Goal: Task Accomplishment & Management: Manage account settings

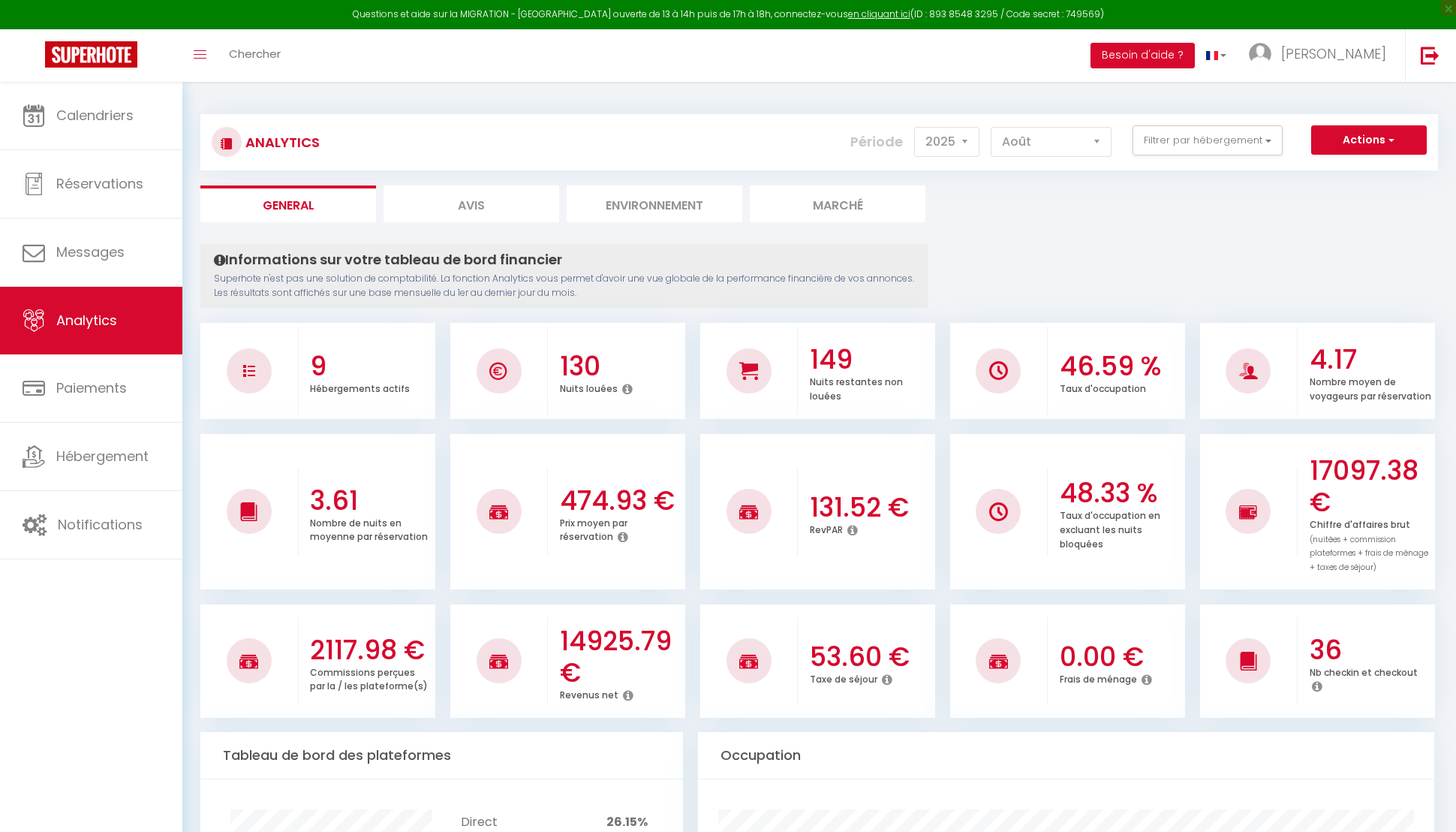
select select "2025"
select select "8"
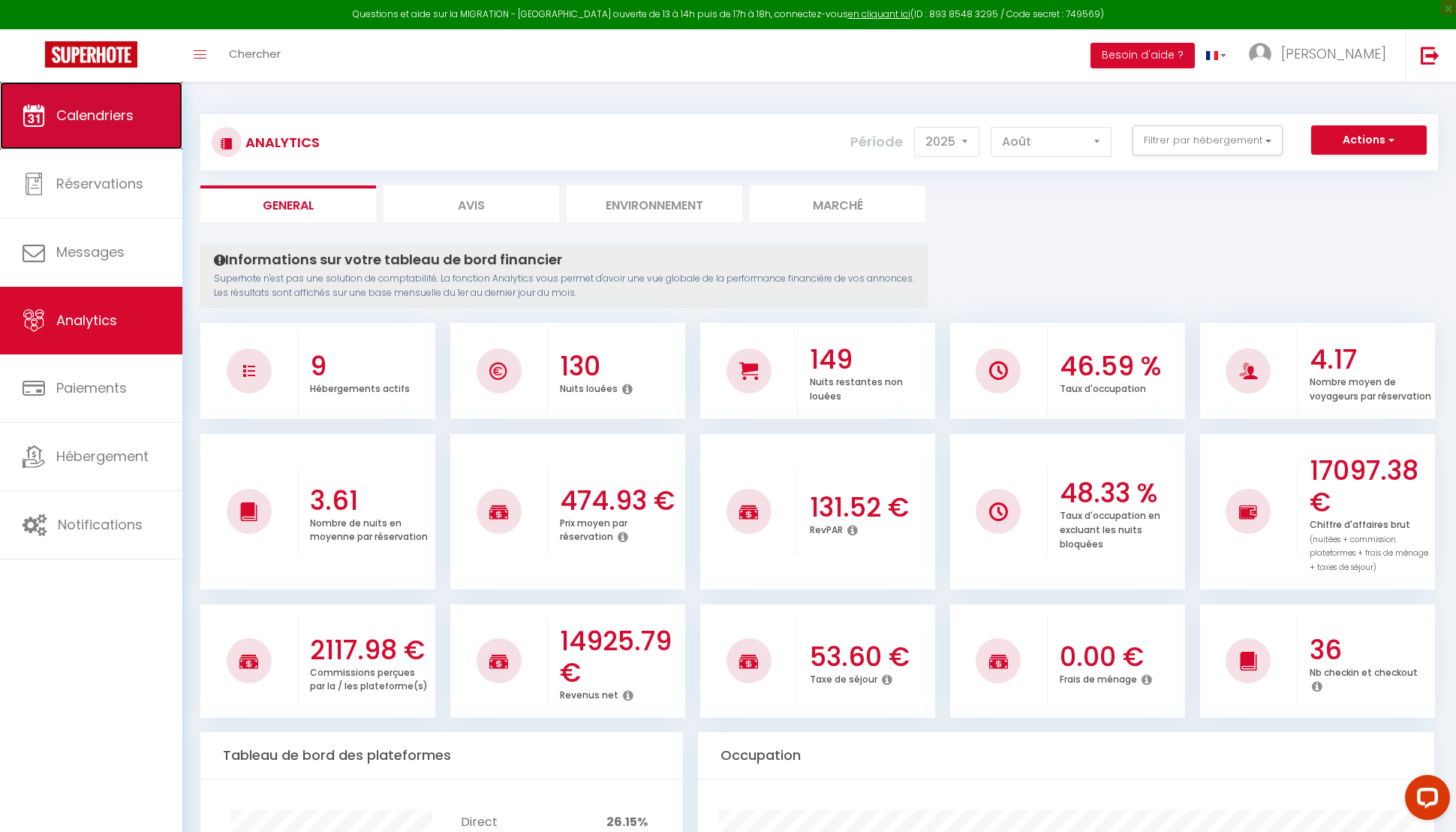
click at [98, 148] on link "Calendriers" at bounding box center [91, 115] width 182 height 67
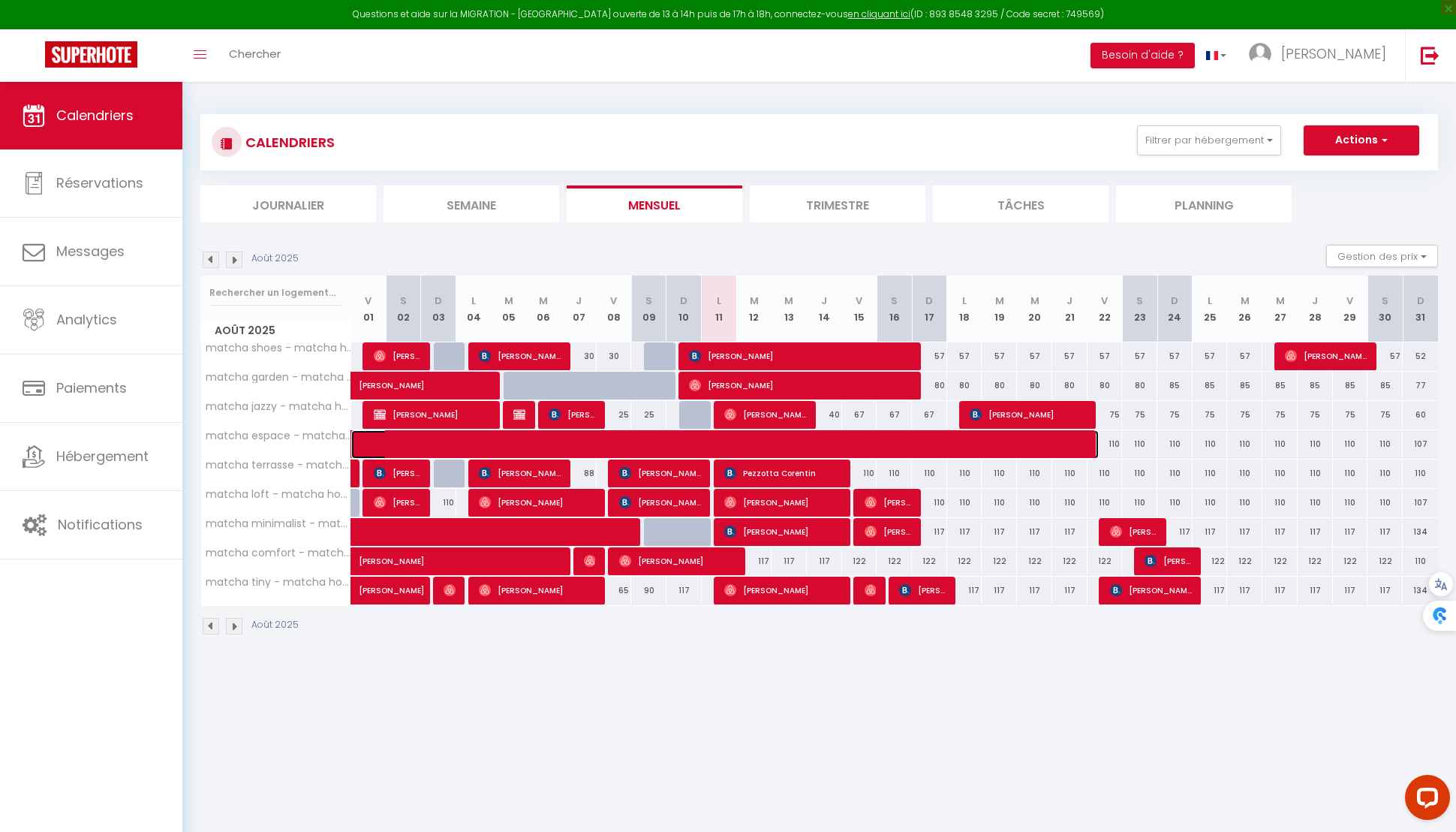
click at [805, 447] on span at bounding box center [737, 445] width 725 height 29
select select "OK"
select select "0"
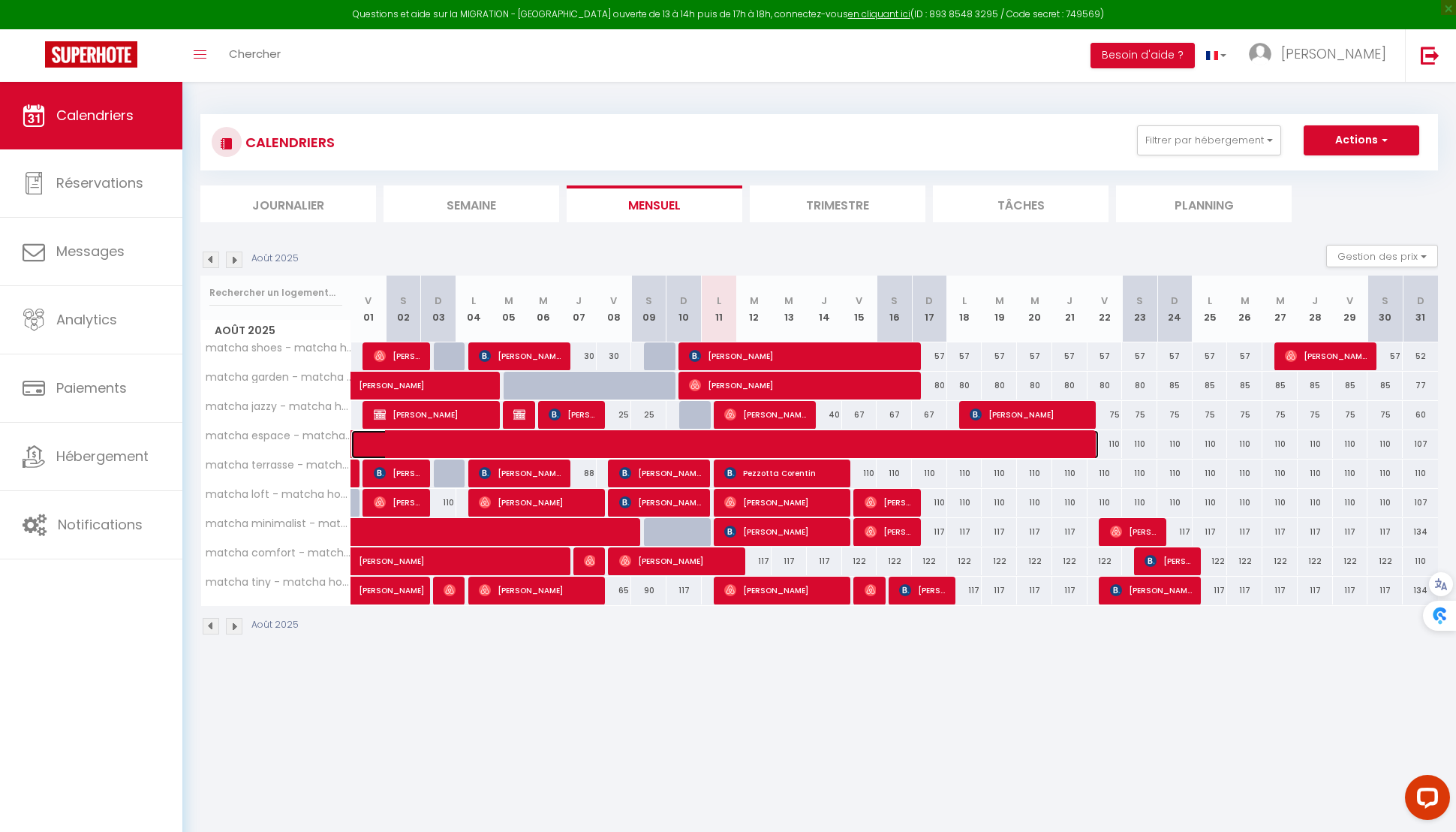
select select "0"
select select
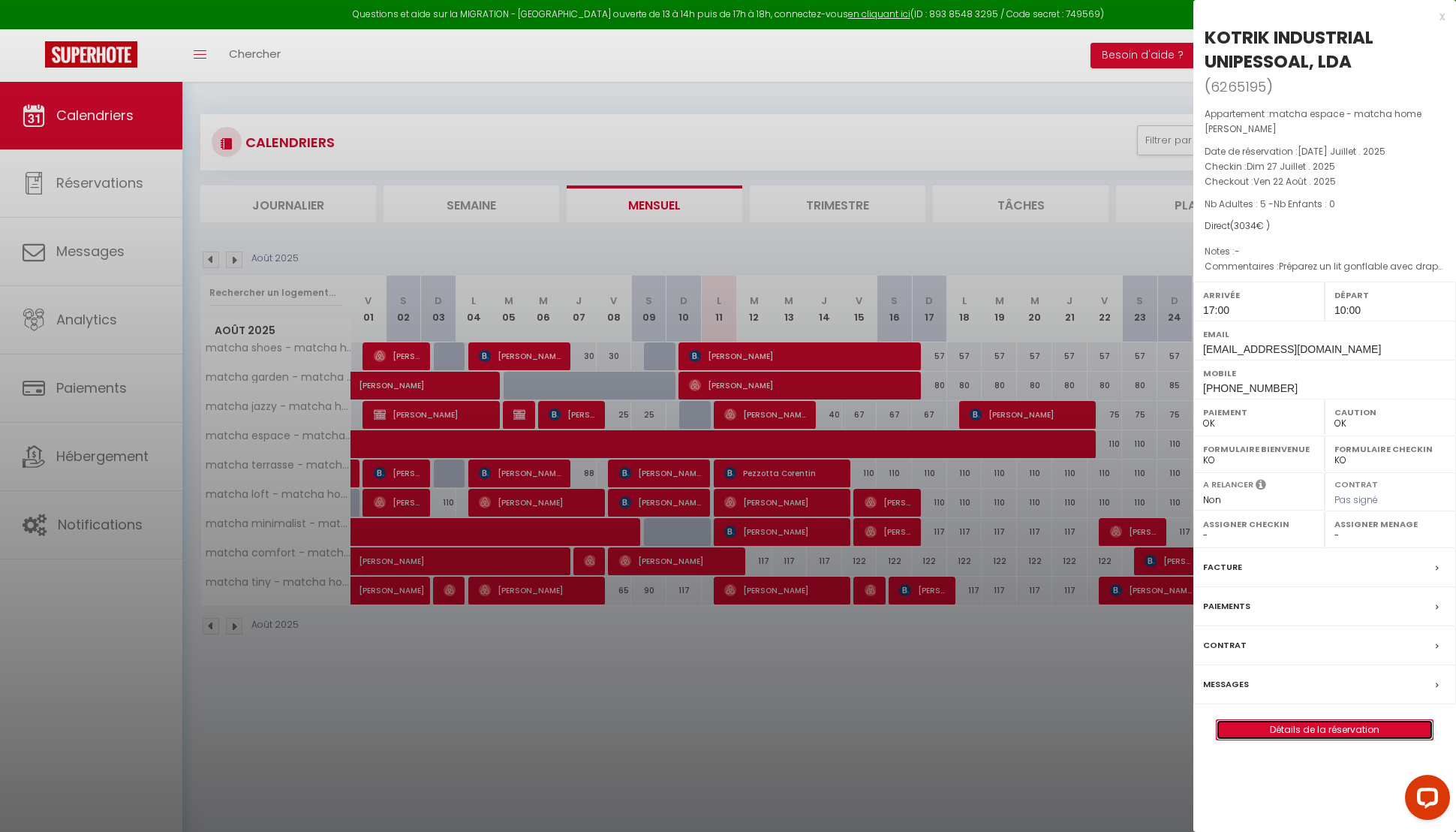
click at [1298, 720] on link "Détails de la réservation" at bounding box center [1325, 729] width 216 height 20
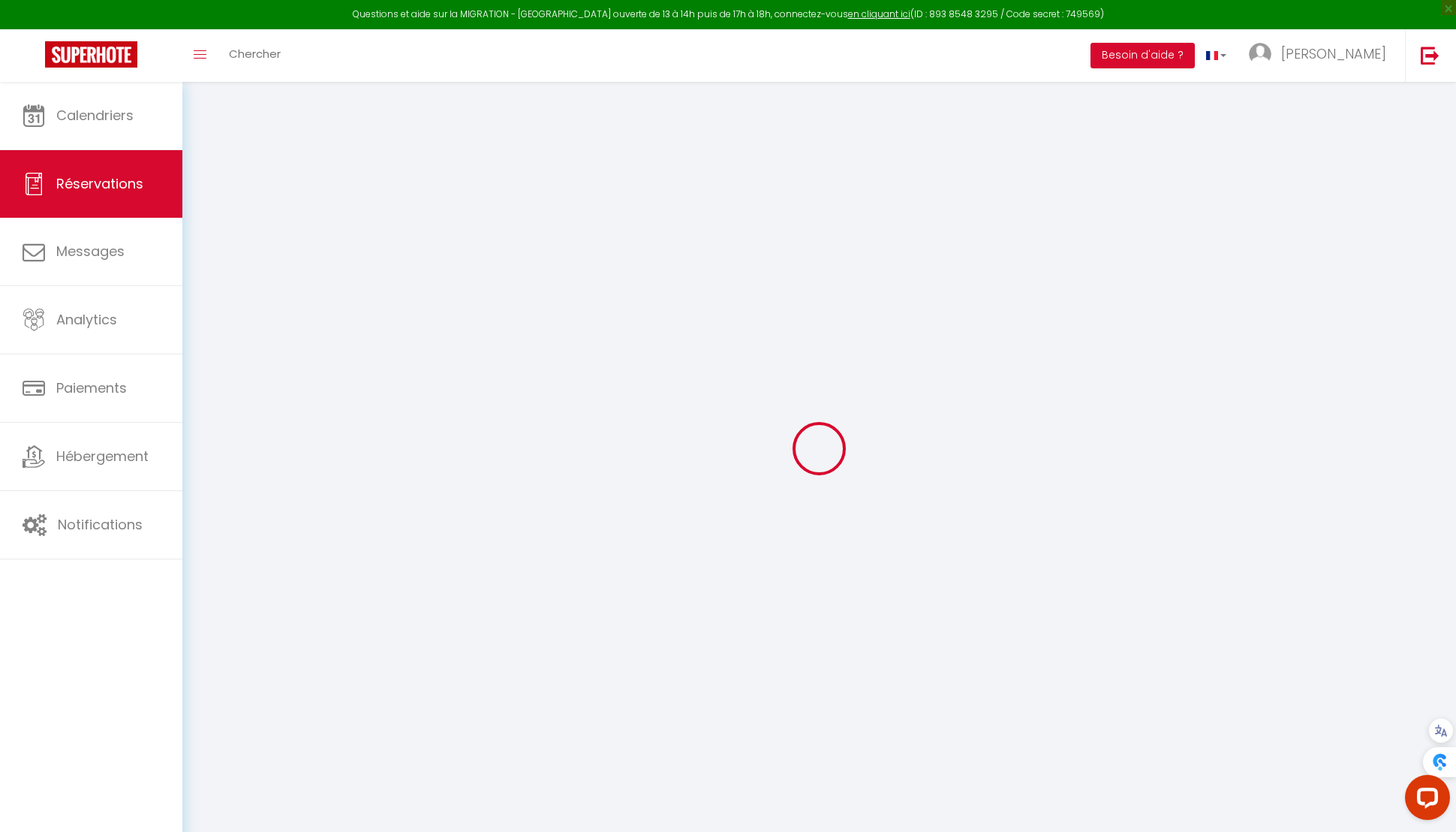
select select "0"
select select
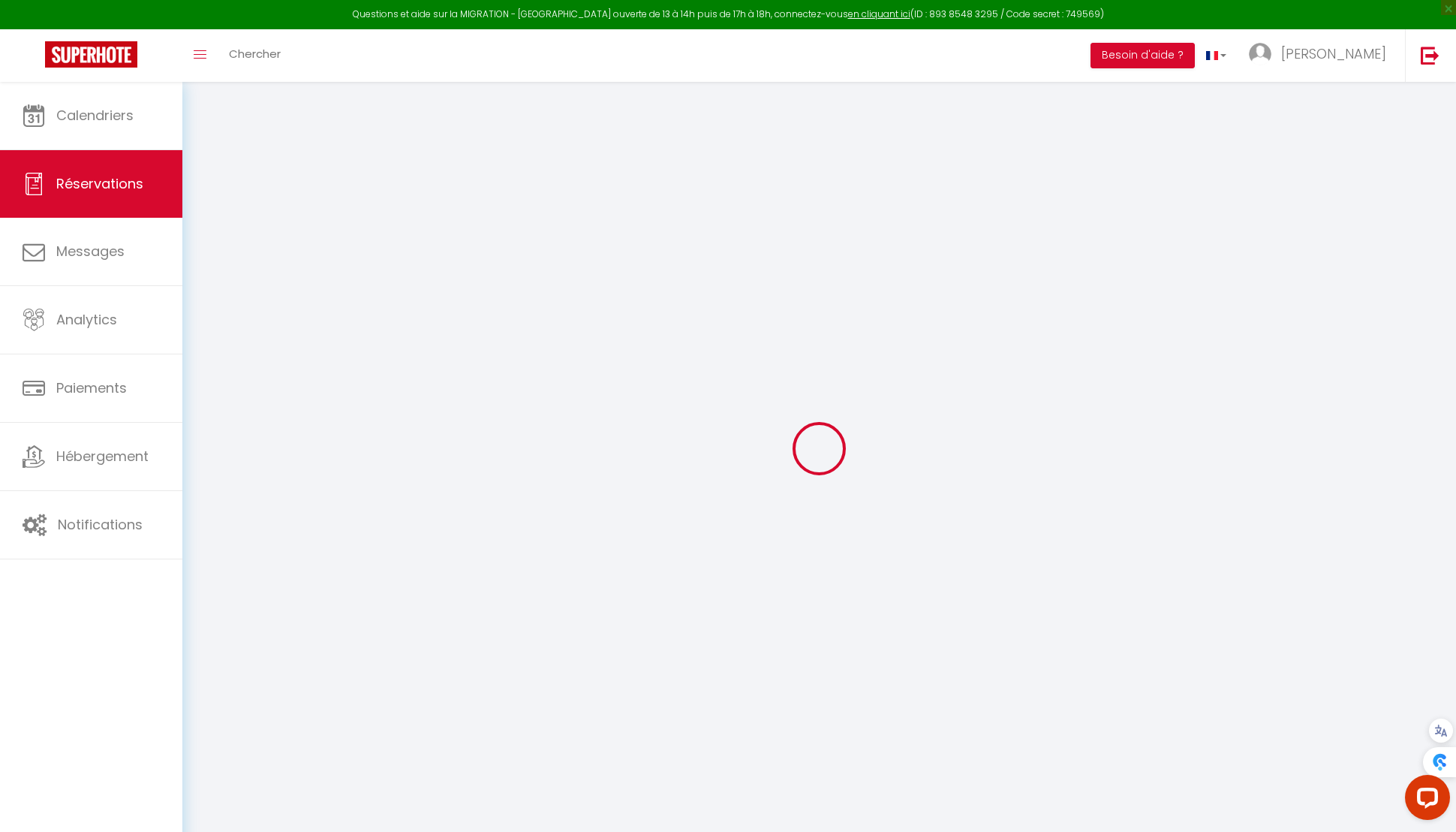
checkbox input "false"
select select
checkbox input "false"
type textarea "Préparez un lit gonflable avec draps, couverture et oreiller pour la 5ème perso…"
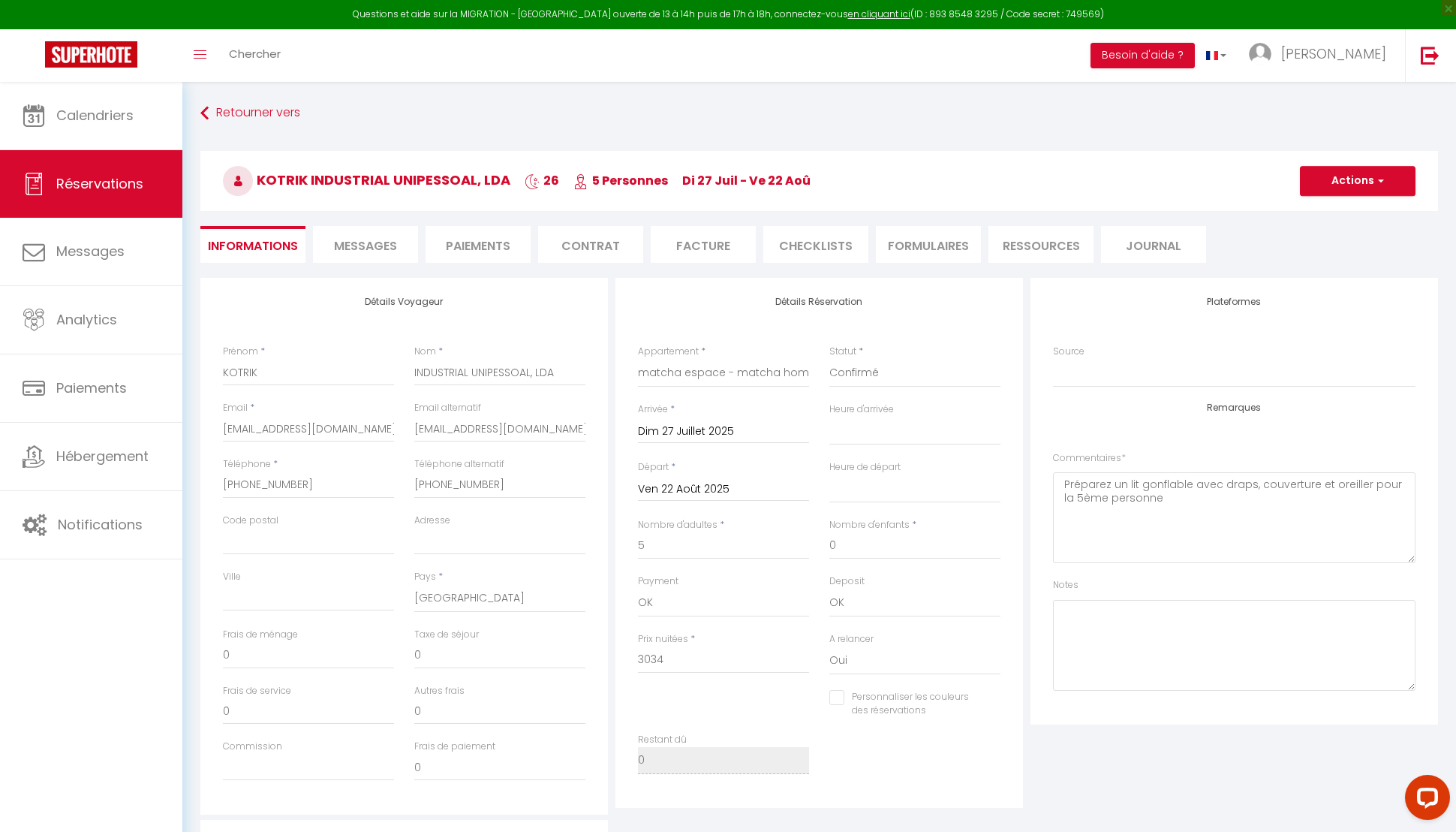
select select
checkbox input "false"
select select "17:00"
select select "10:00"
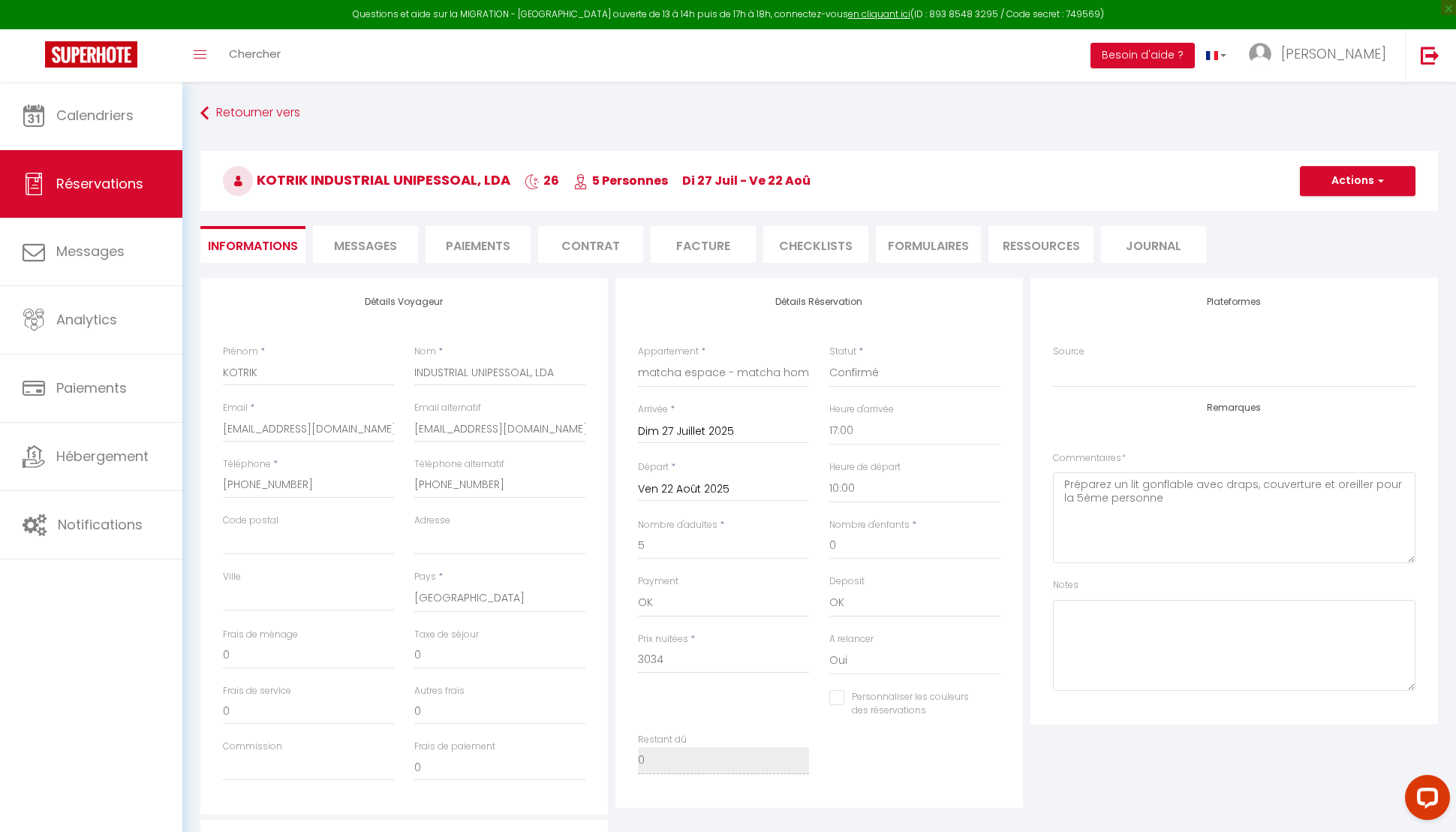
click at [498, 255] on li "Paiements" at bounding box center [478, 244] width 105 height 37
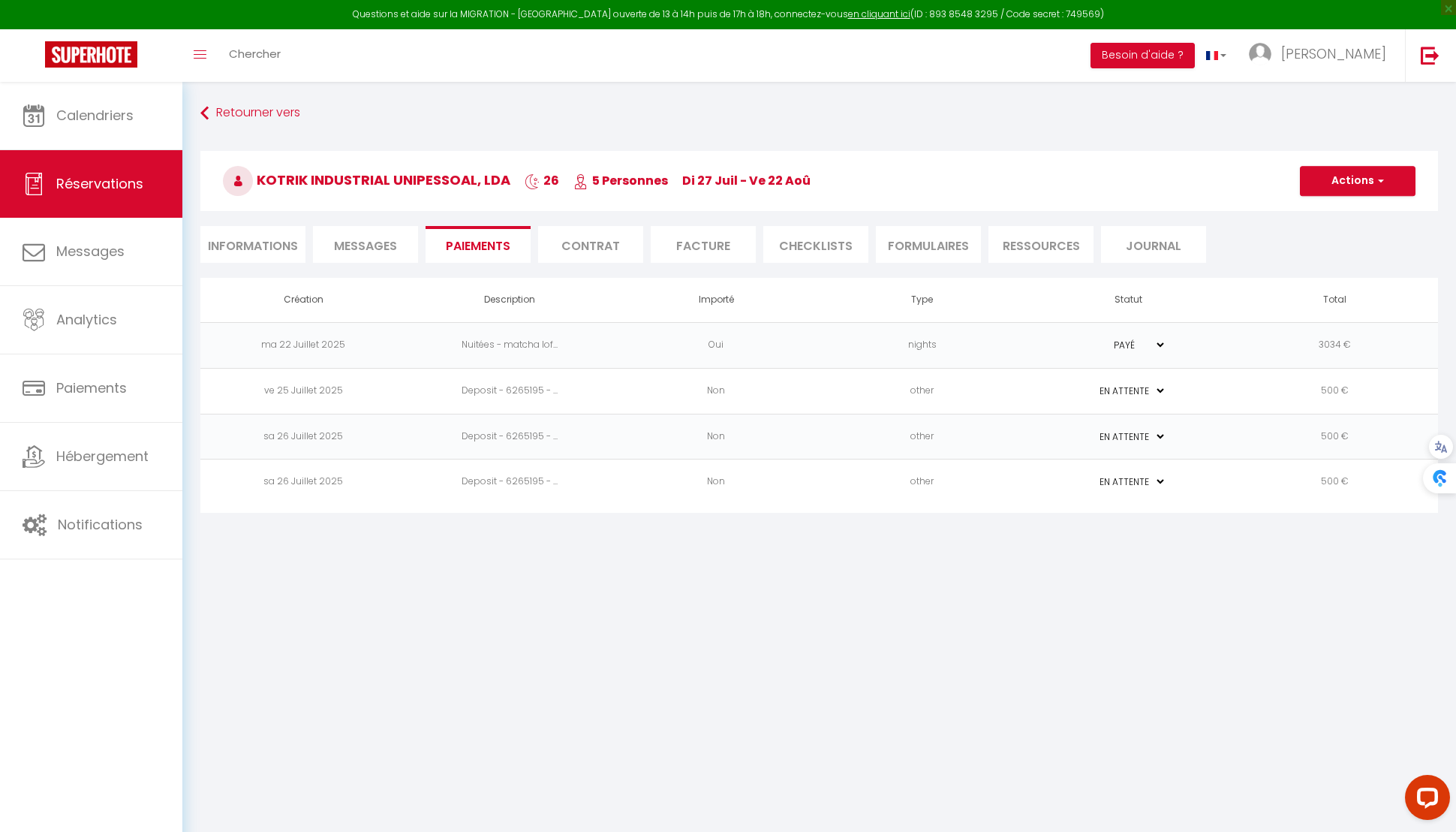
click at [283, 265] on div "Retourner vers [GEOGRAPHIC_DATA] INDUSTRIAL UNIPESSOAL, LDA 26 5 Personnes di 2…" at bounding box center [819, 188] width 1258 height 178
click at [283, 250] on li "Informations" at bounding box center [252, 244] width 105 height 37
select select "0"
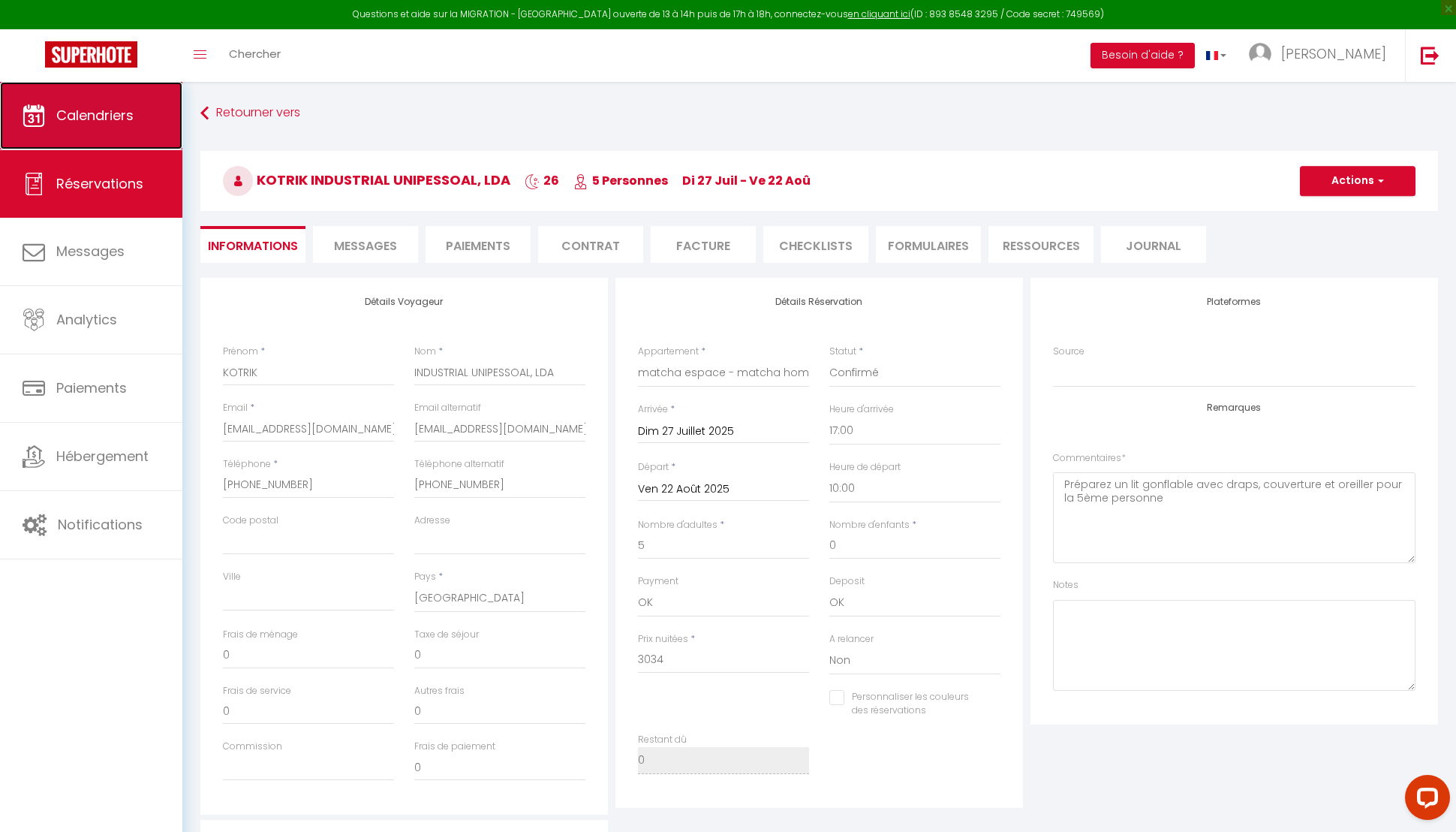
click at [100, 135] on link "Calendriers" at bounding box center [91, 115] width 182 height 67
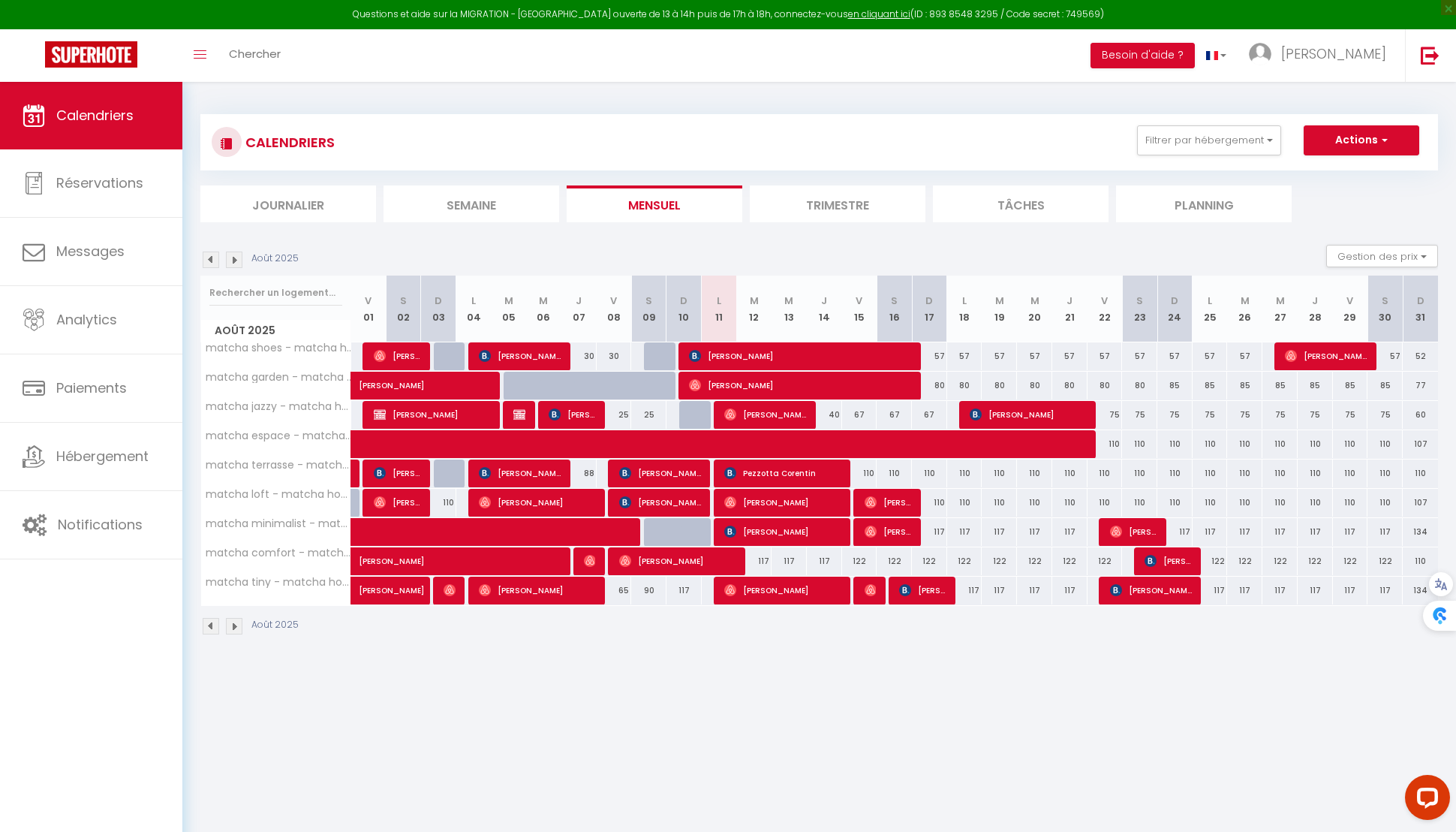
click at [206, 264] on img at bounding box center [210, 259] width 16 height 16
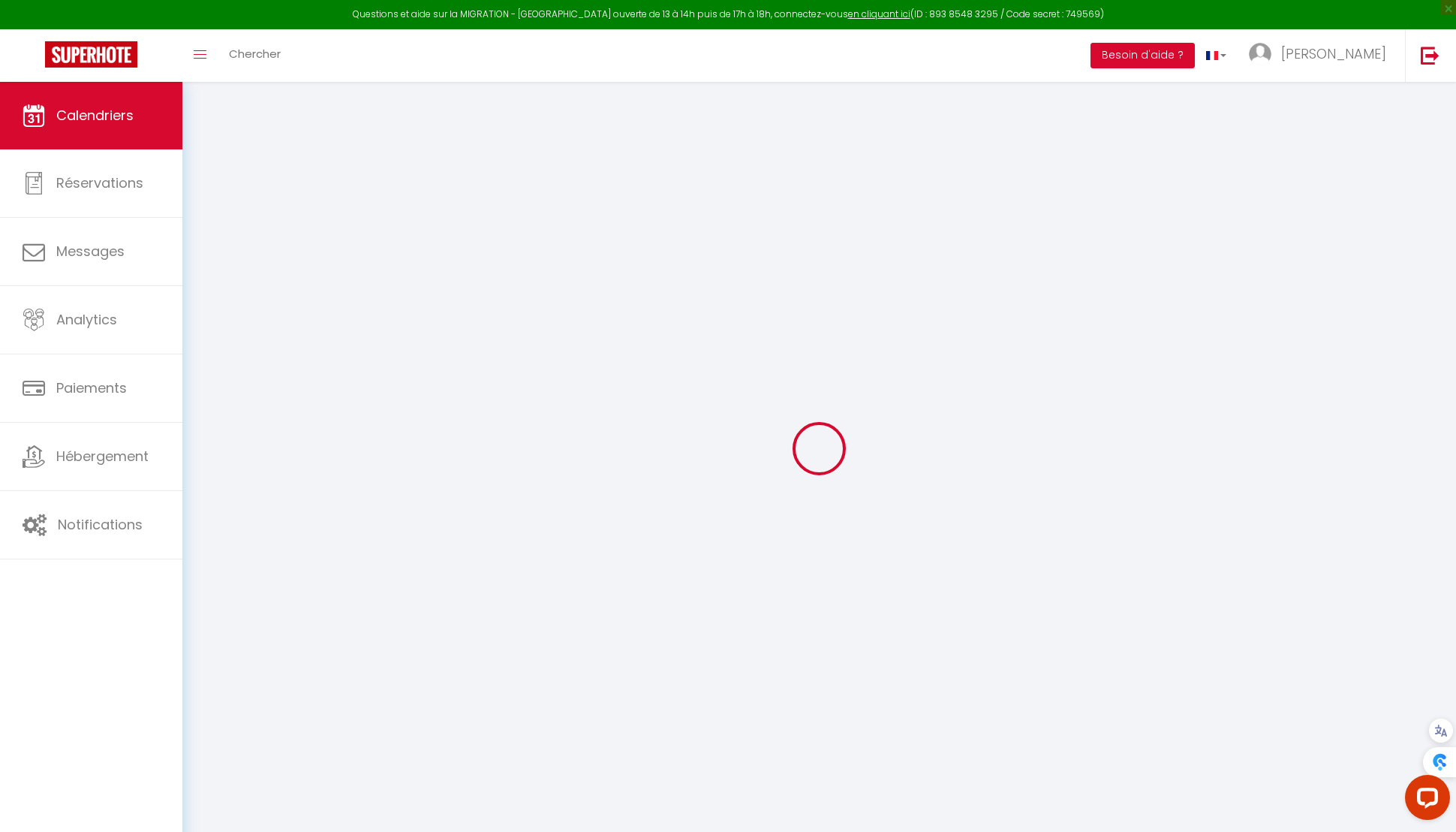
select select
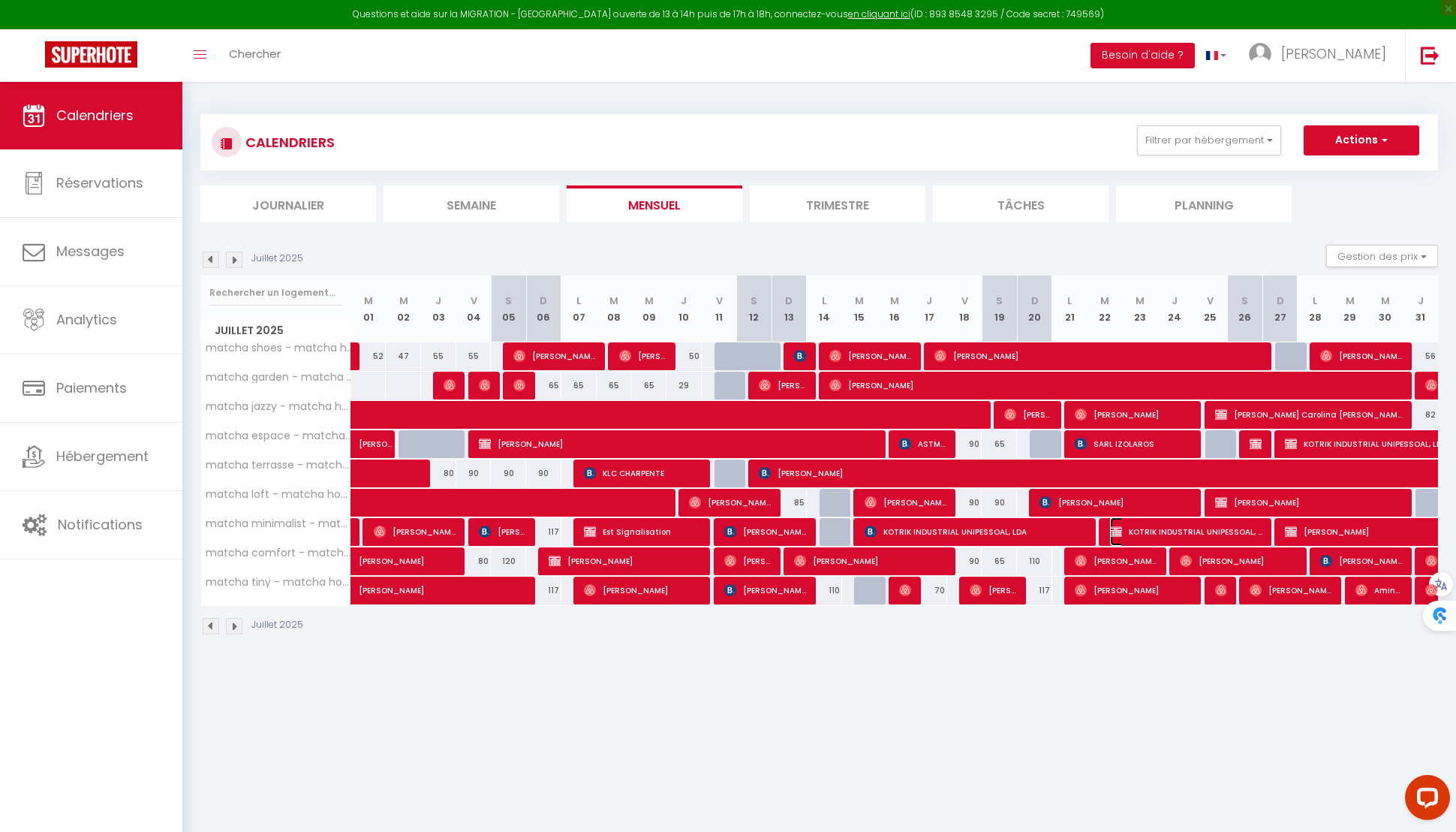
click at [1254, 523] on span "KOTRIK INDUSTRIAL UNIPESSOAL, LDA" at bounding box center [1187, 531] width 153 height 29
select select "OK"
select select "0"
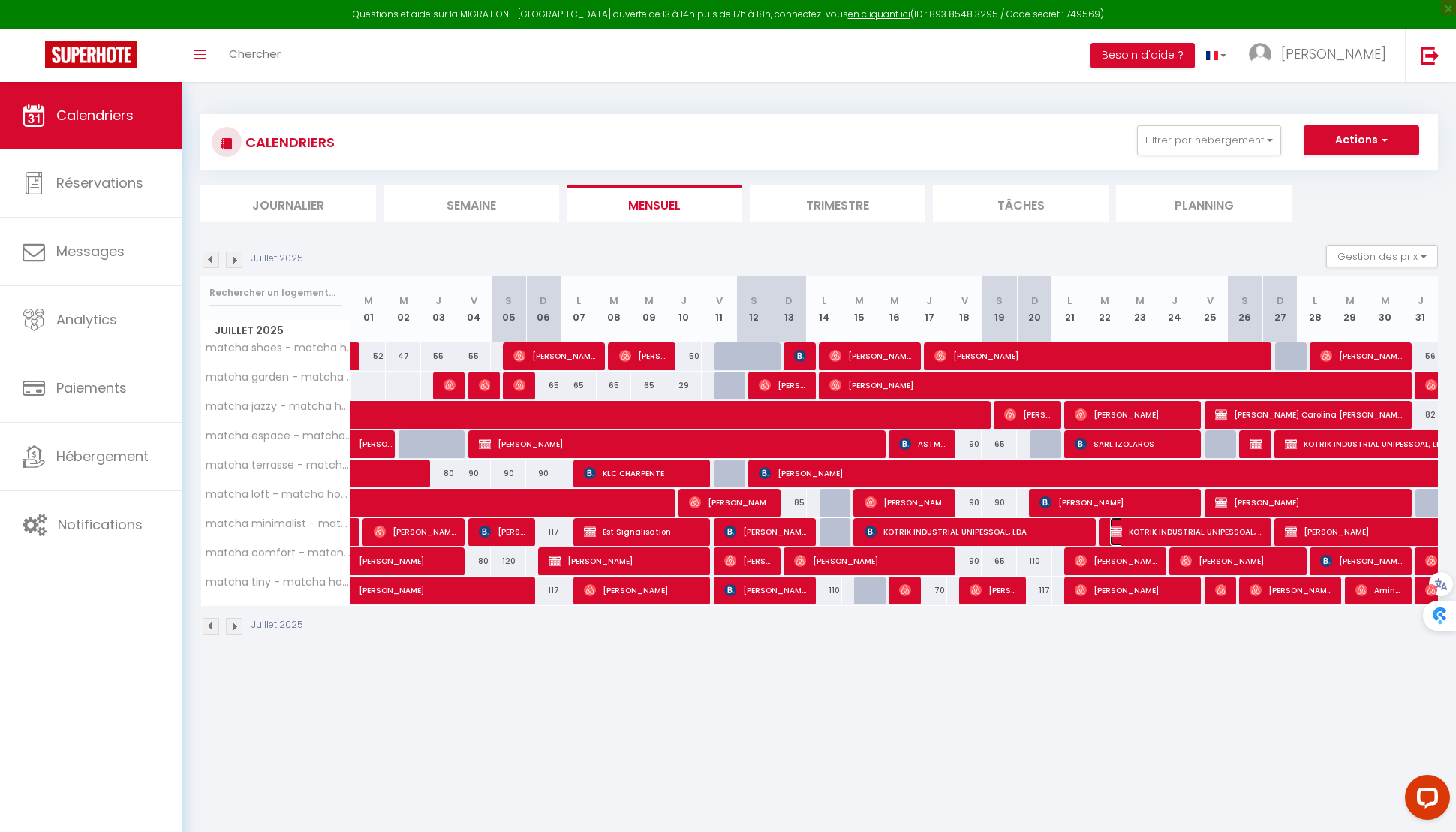
select select "0"
select select
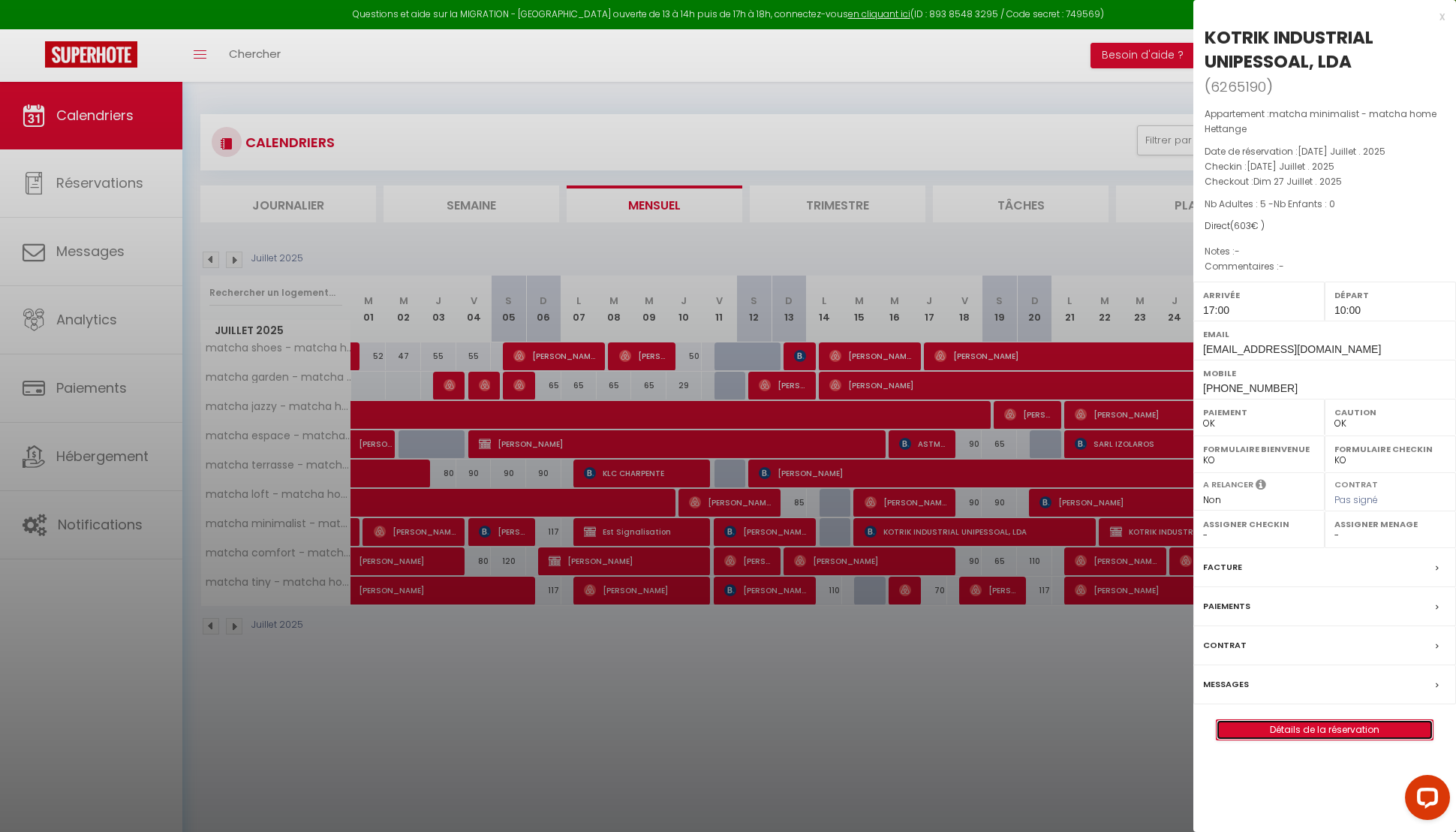
click at [1295, 725] on link "Détails de la réservation" at bounding box center [1325, 729] width 216 height 20
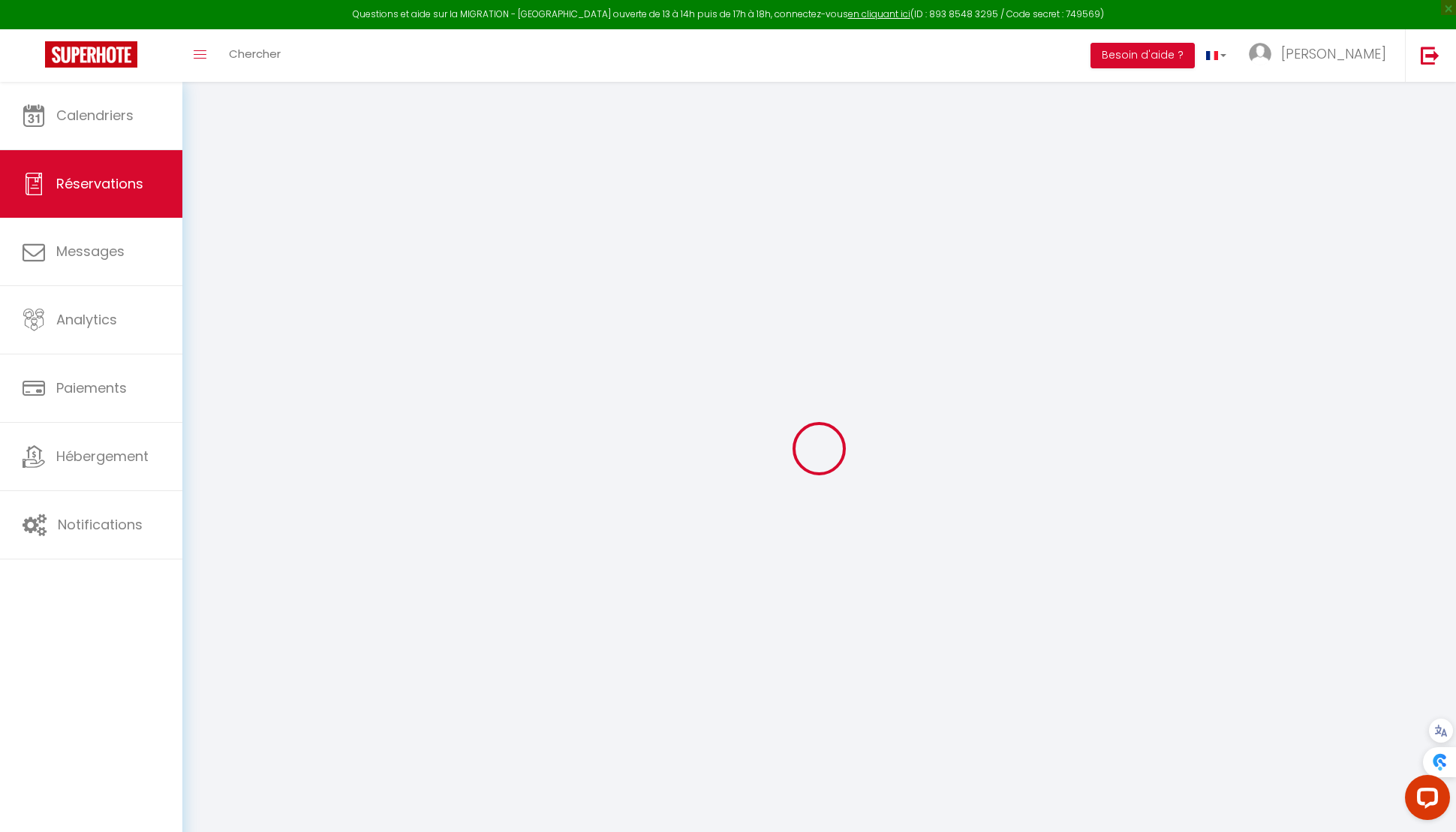
select select
checkbox input "false"
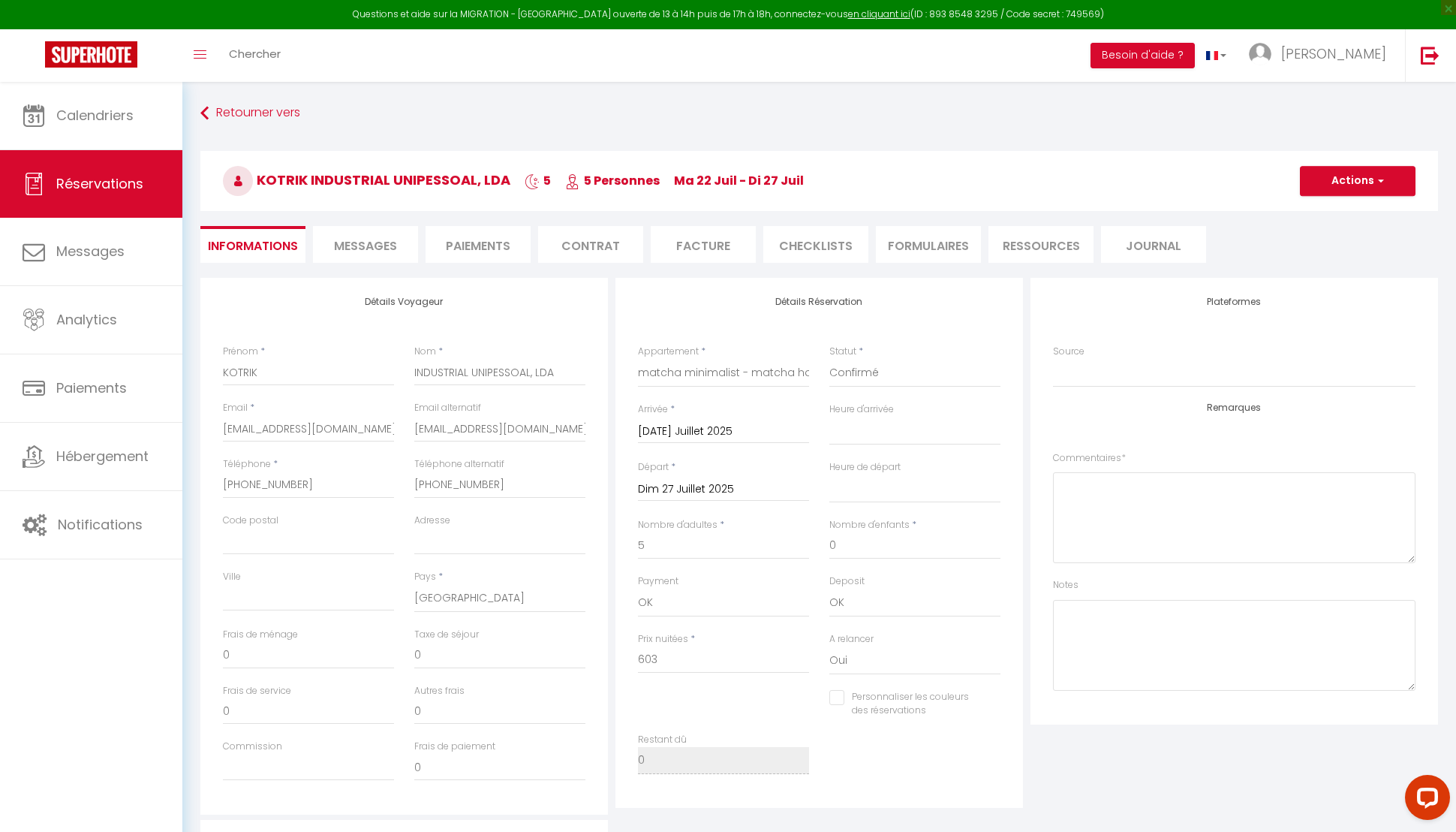
select select
checkbox input "false"
select select "17:00"
select select "10:00"
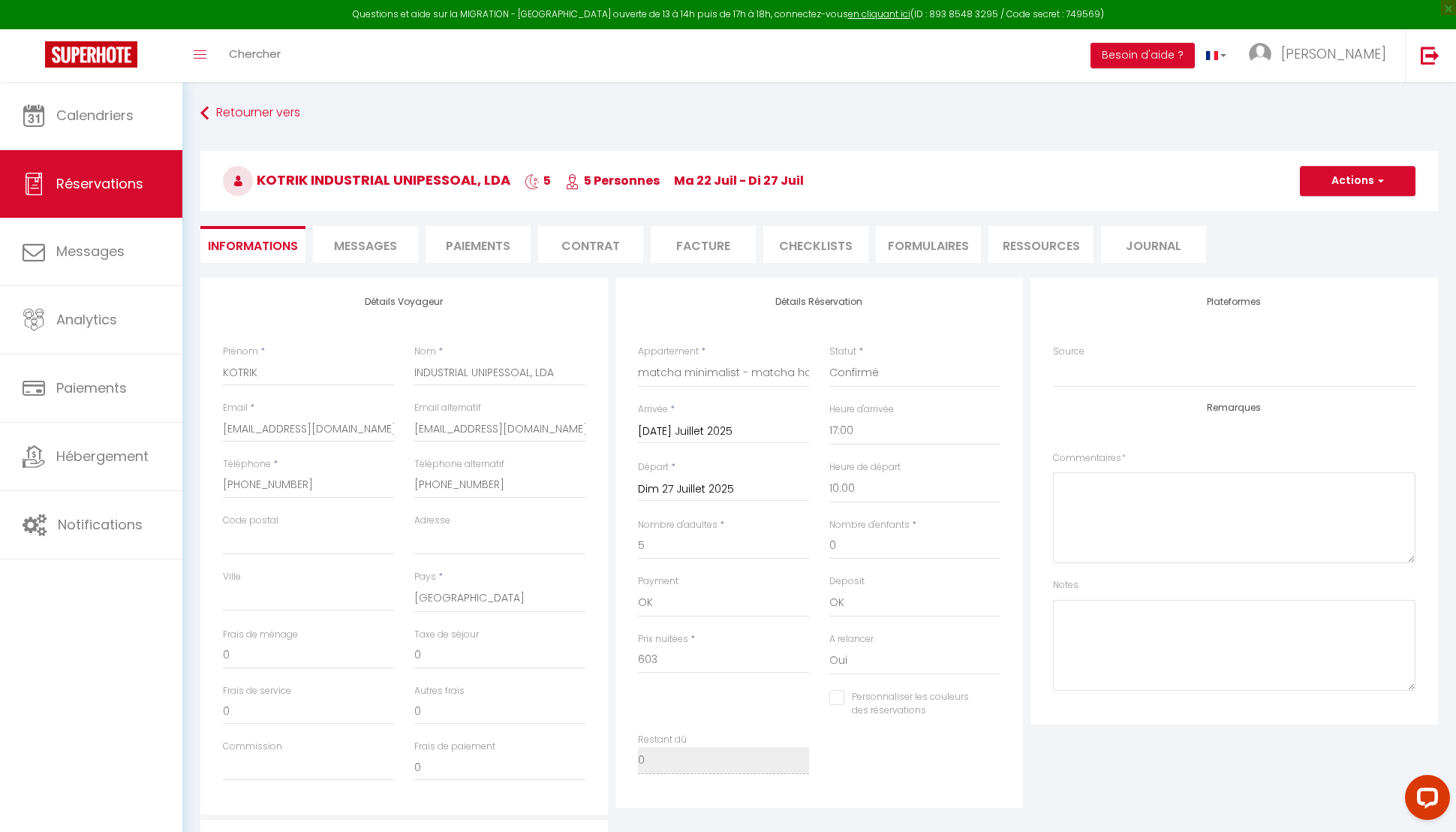
checkbox input "false"
click at [726, 261] on li "Facture" at bounding box center [702, 244] width 105 height 37
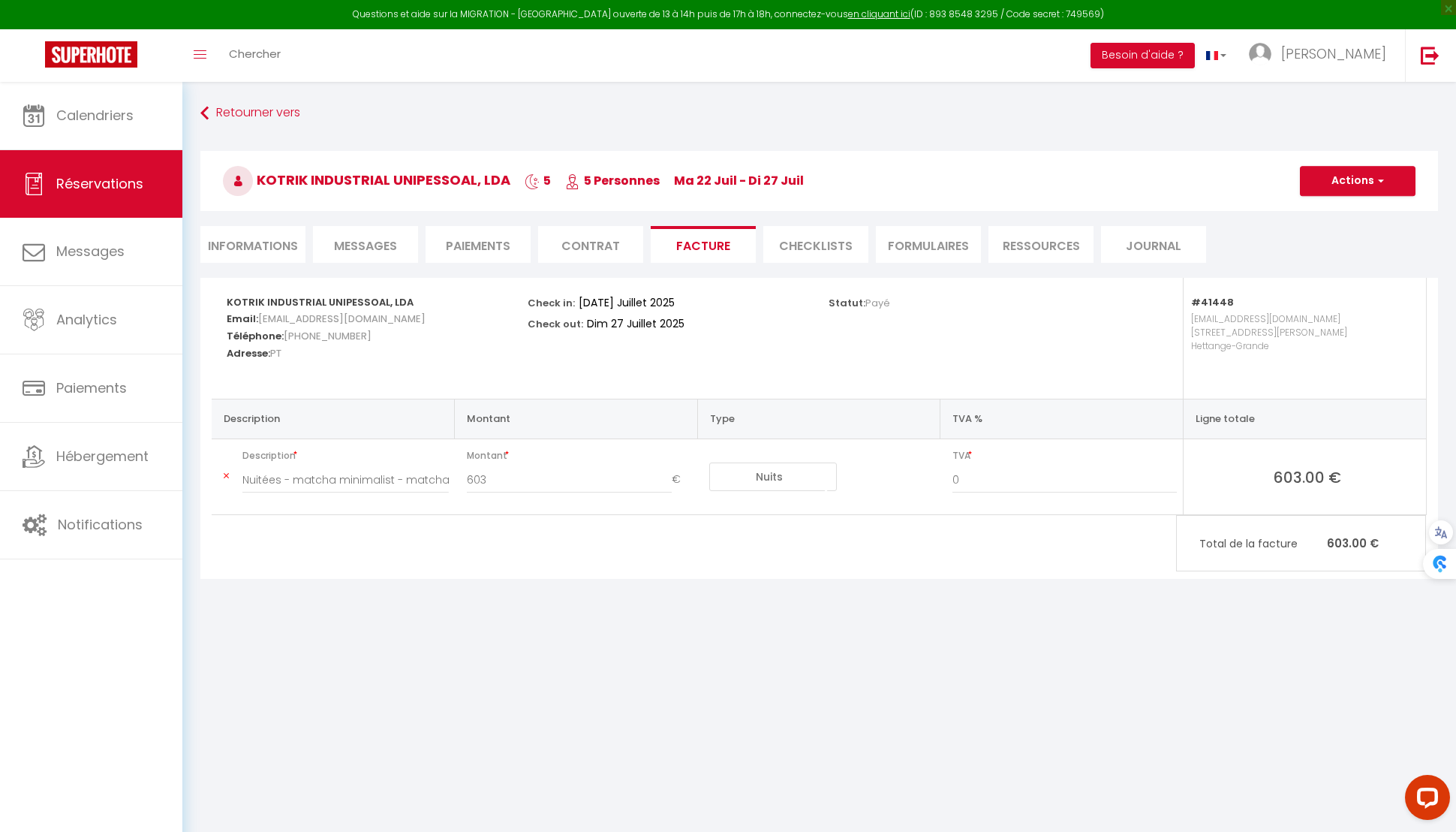
click at [519, 244] on li "Paiements" at bounding box center [478, 244] width 105 height 37
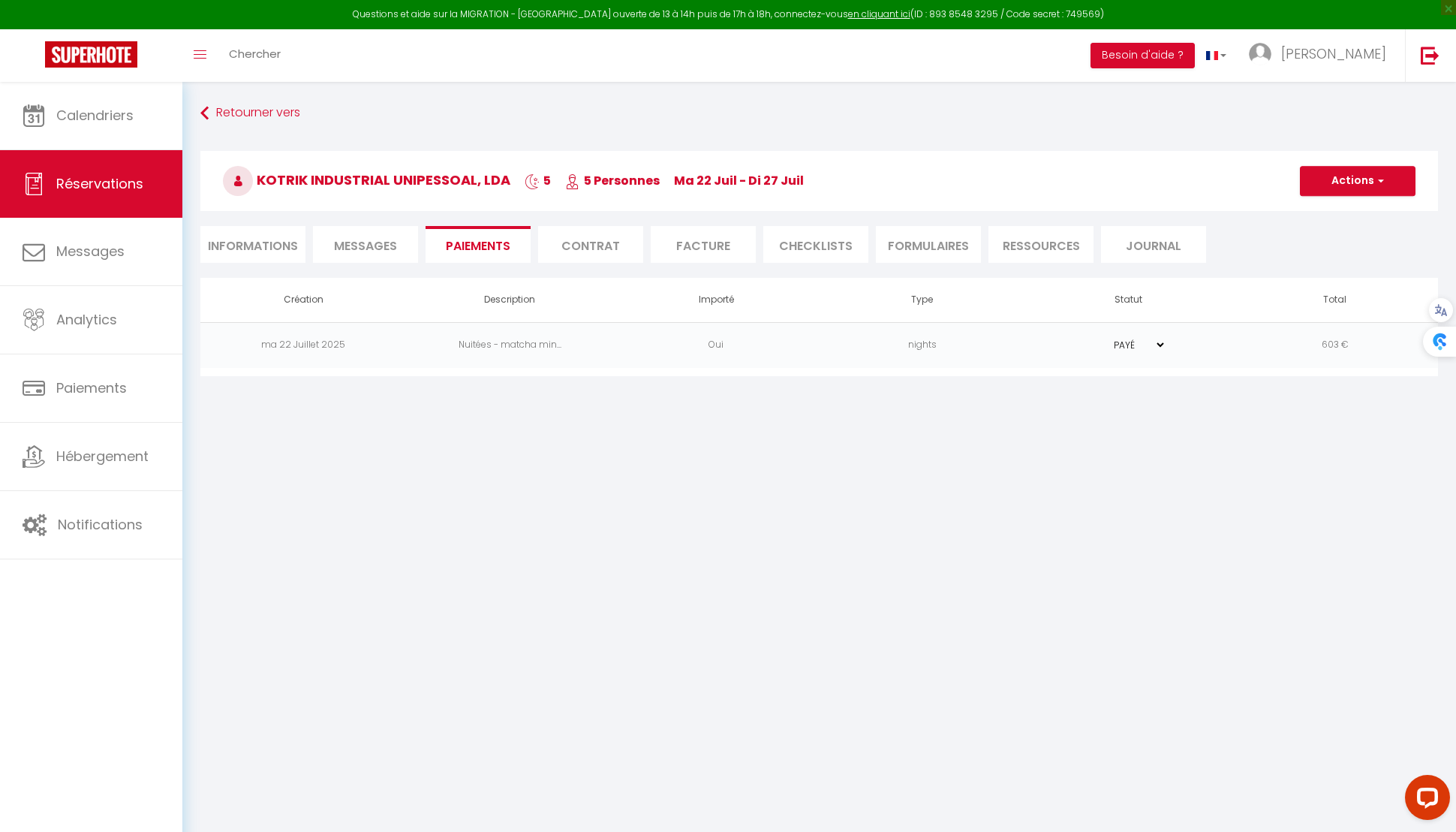
click at [302, 257] on li "Informations" at bounding box center [252, 244] width 105 height 37
select select "0"
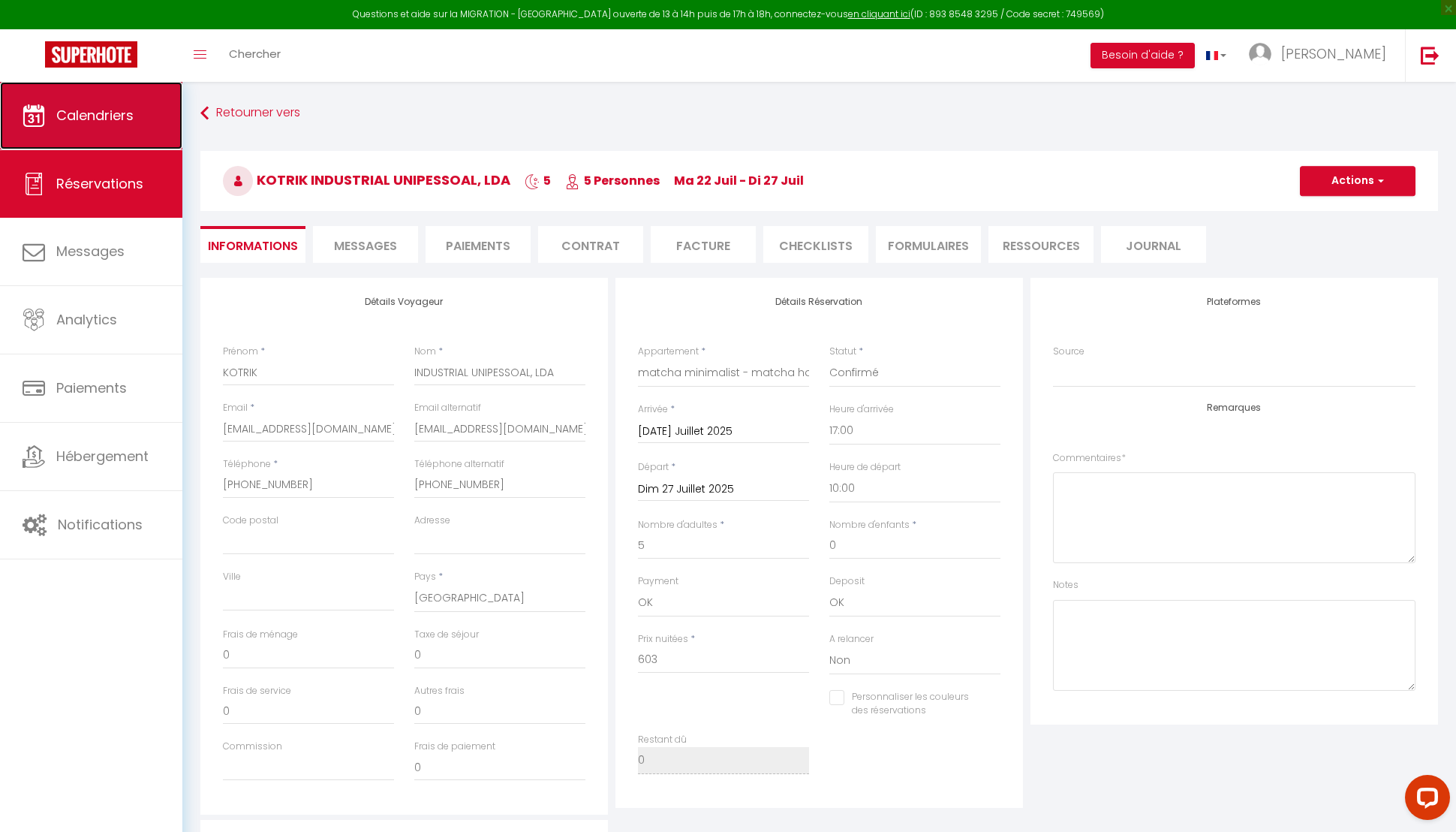
click at [135, 123] on link "Calendriers" at bounding box center [91, 115] width 182 height 67
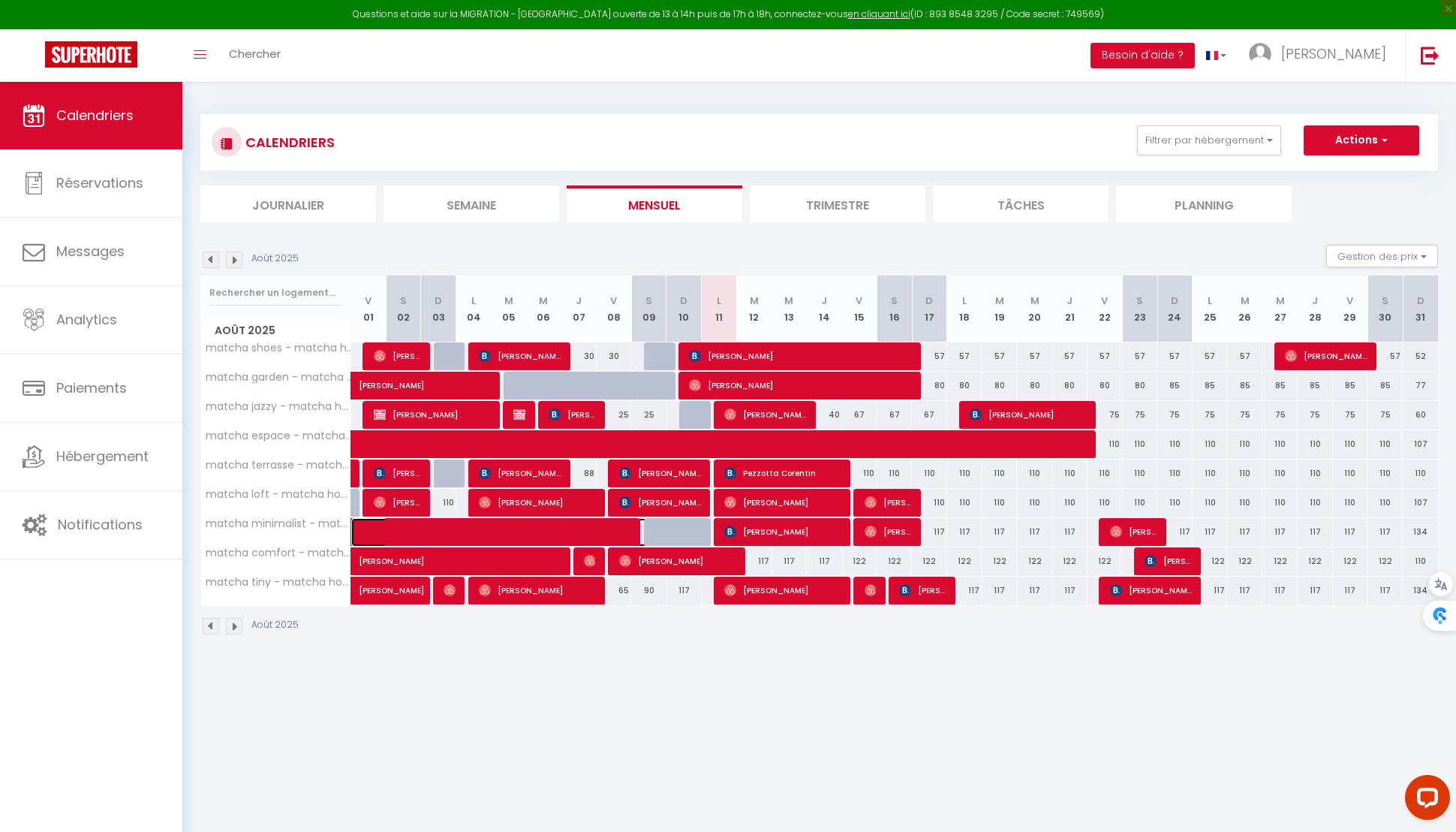
click at [596, 523] on span at bounding box center [512, 532] width 276 height 29
select select "OK"
select select "0"
select select "1"
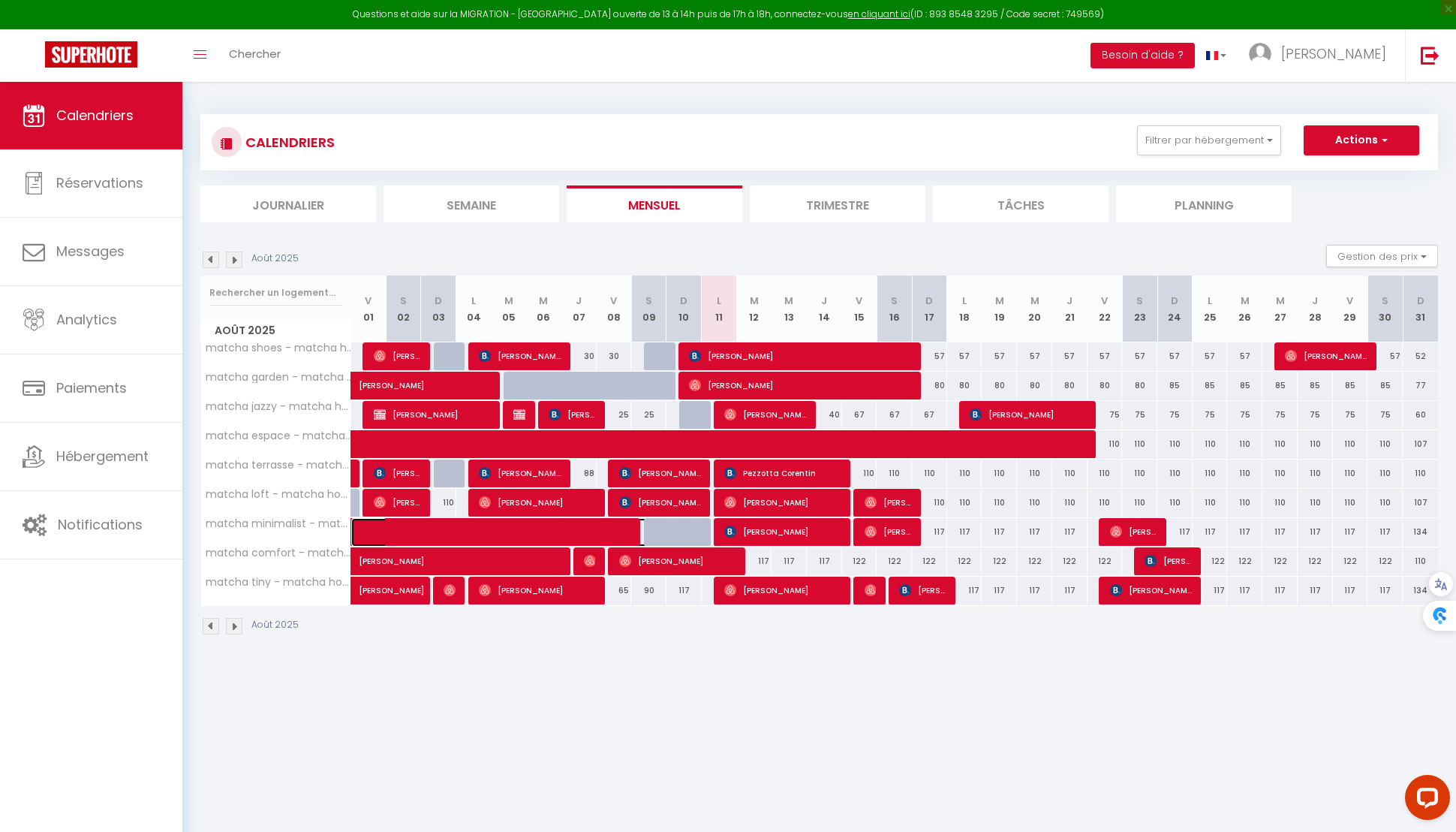
select select "0"
select select
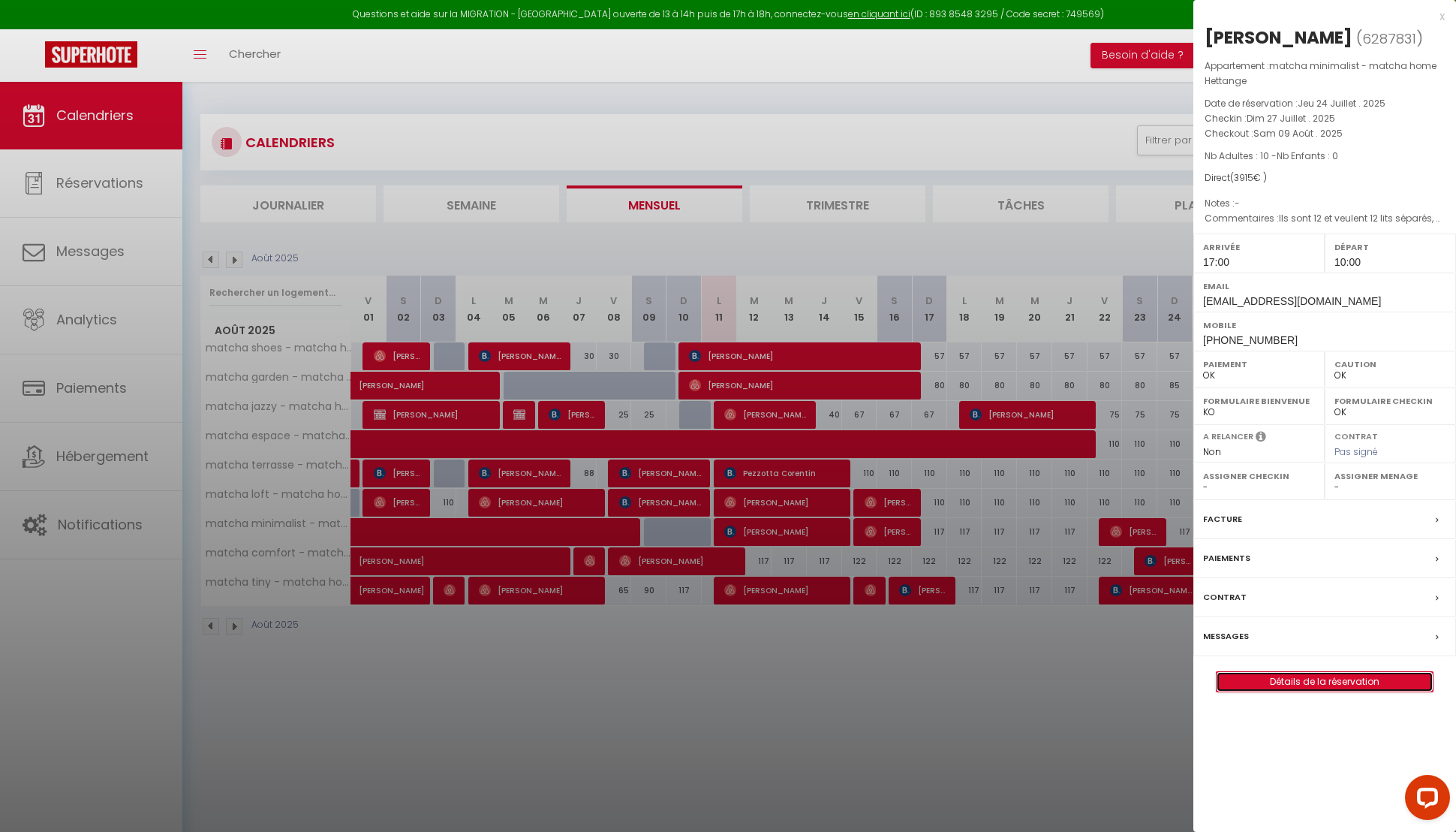
click at [1318, 672] on link "Détails de la réservation" at bounding box center [1325, 681] width 216 height 20
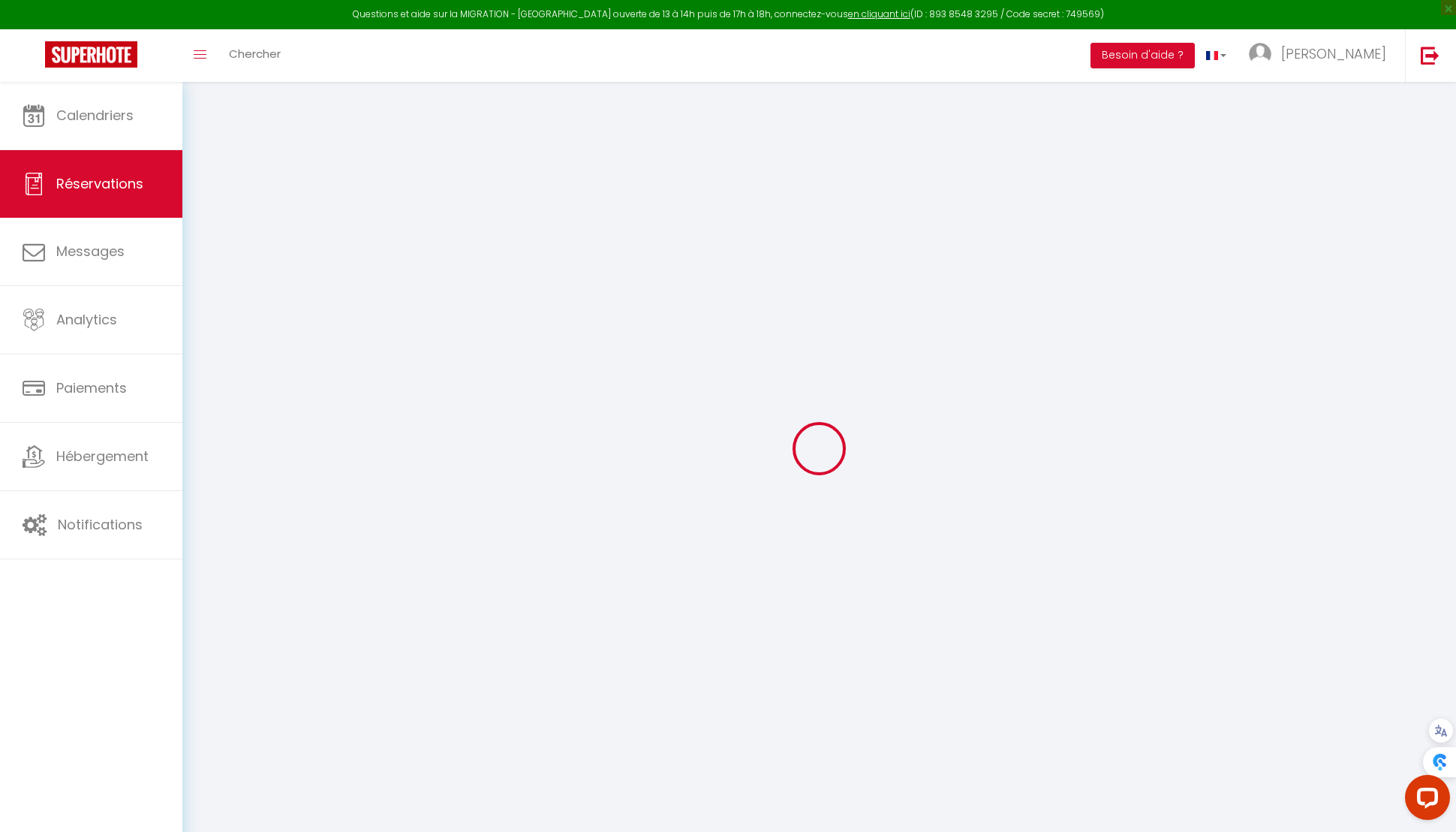
select select
checkbox input "false"
type textarea "Ils sont 12 et veulent 12 lits séparés, ce qui est la raison des 5 matelas gonf…"
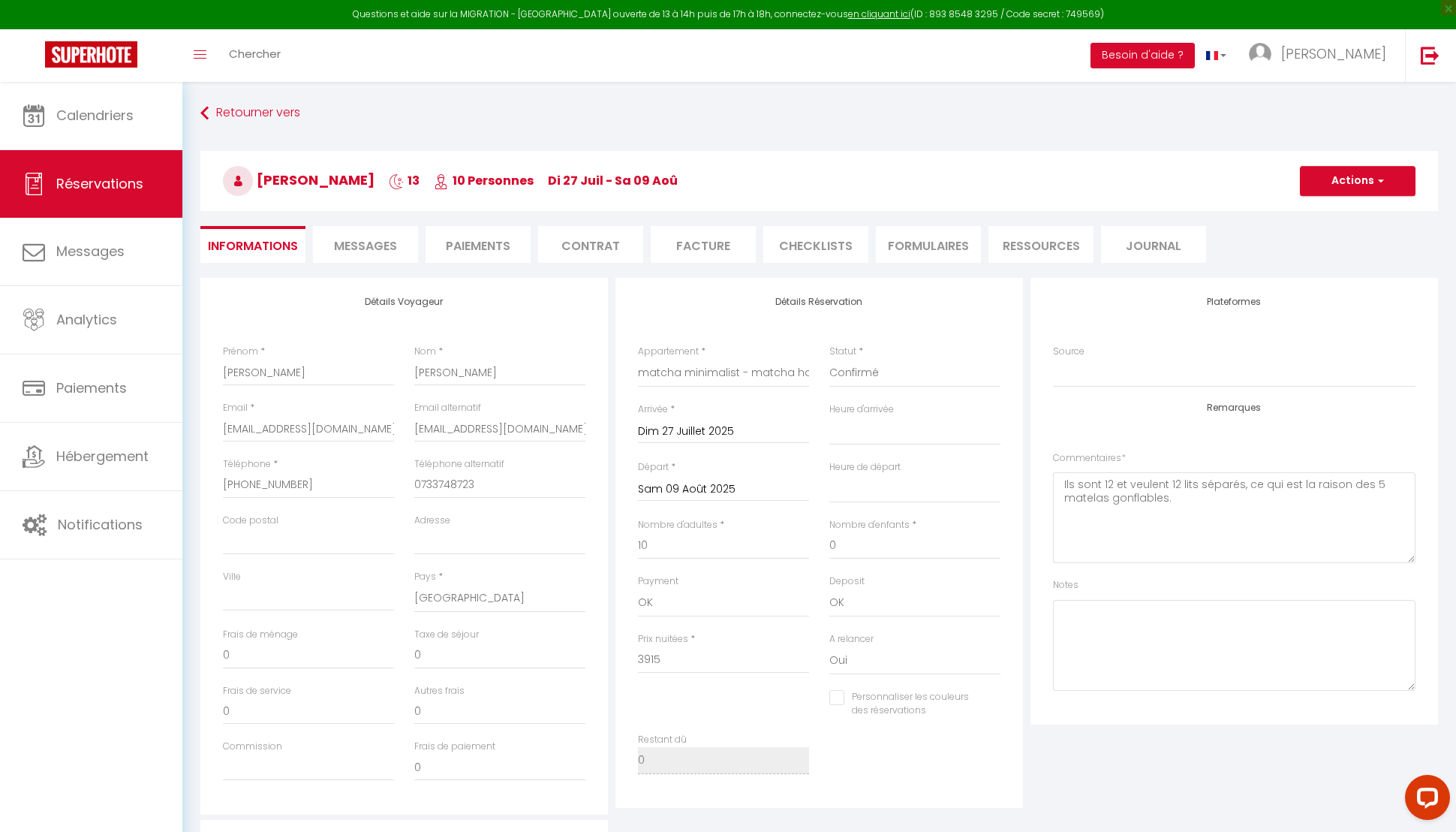
select select
checkbox input "false"
select select "17:00"
select select "10:00"
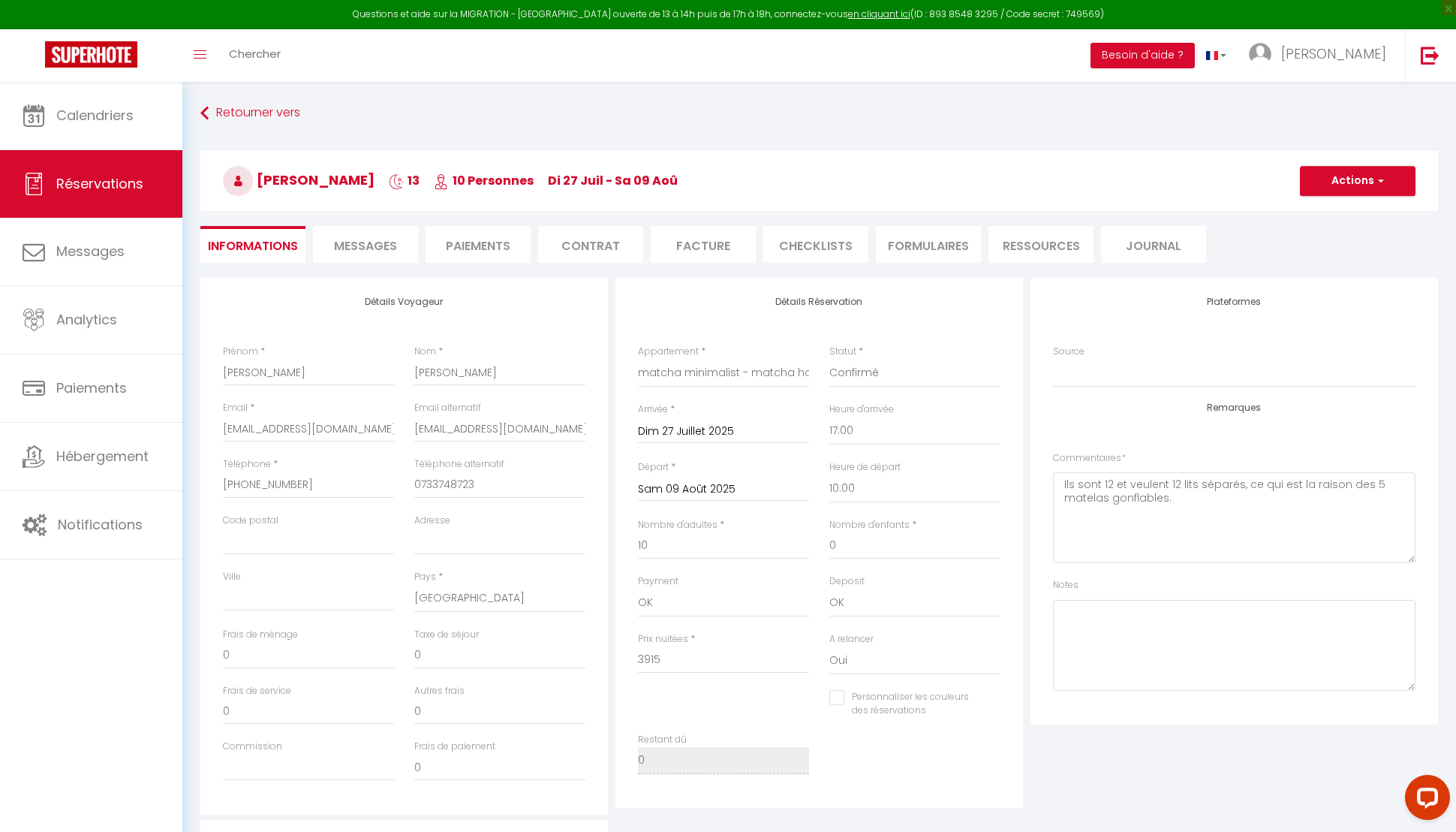
click at [512, 241] on li "Paiements" at bounding box center [478, 244] width 105 height 37
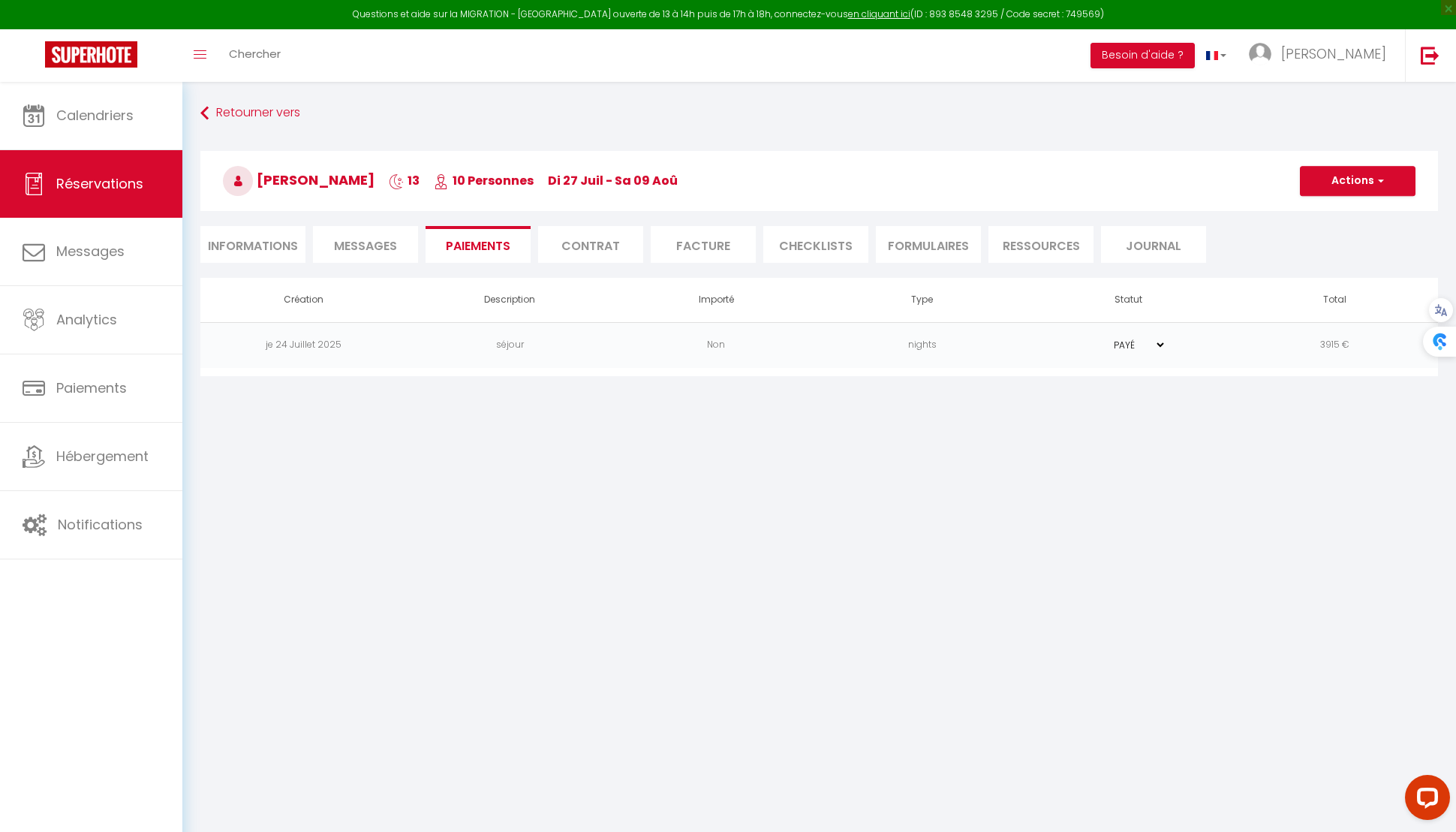
click at [295, 250] on li "Informations" at bounding box center [252, 244] width 105 height 37
select select "0"
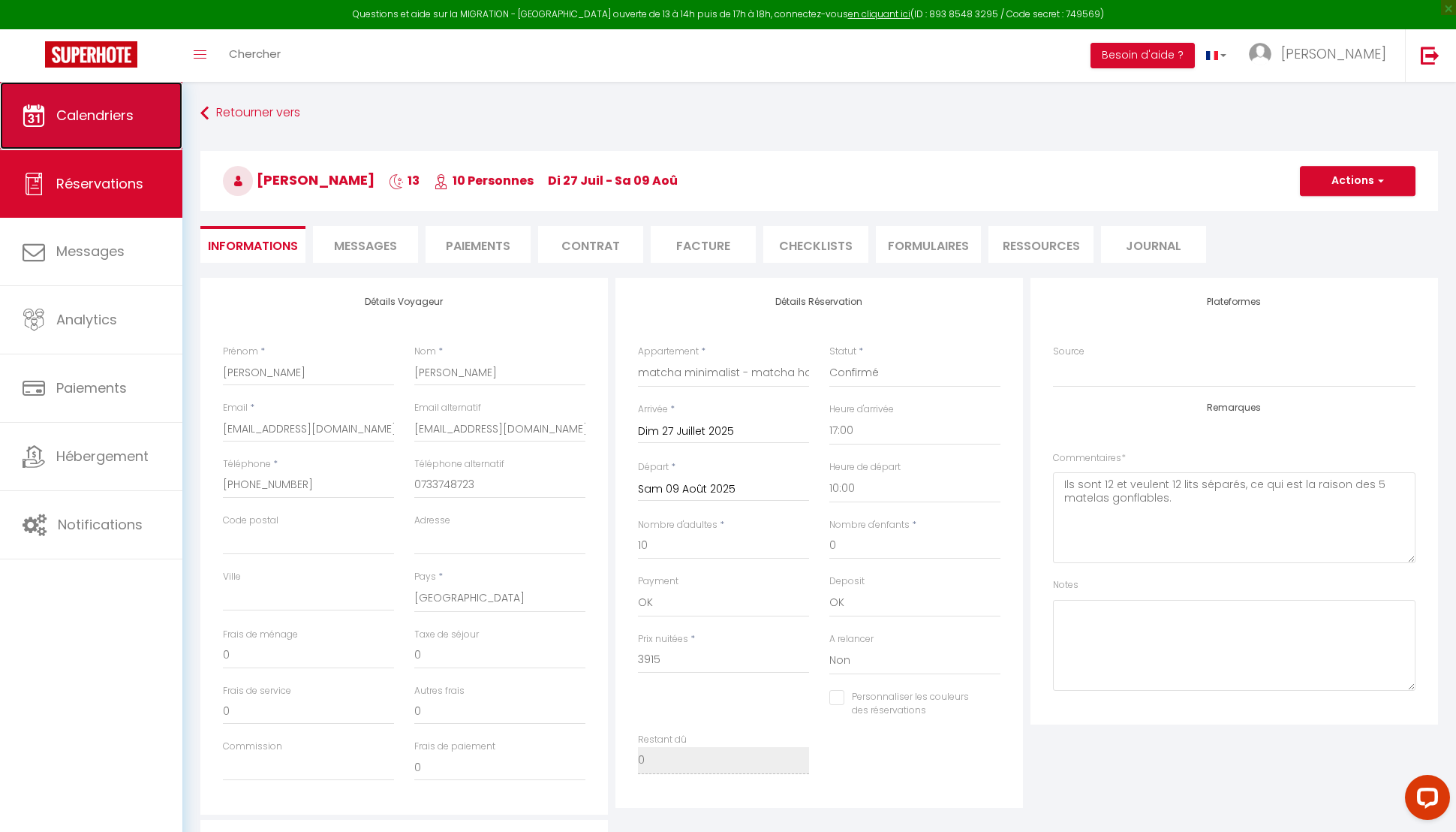
click at [131, 145] on link "Calendriers" at bounding box center [91, 115] width 182 height 67
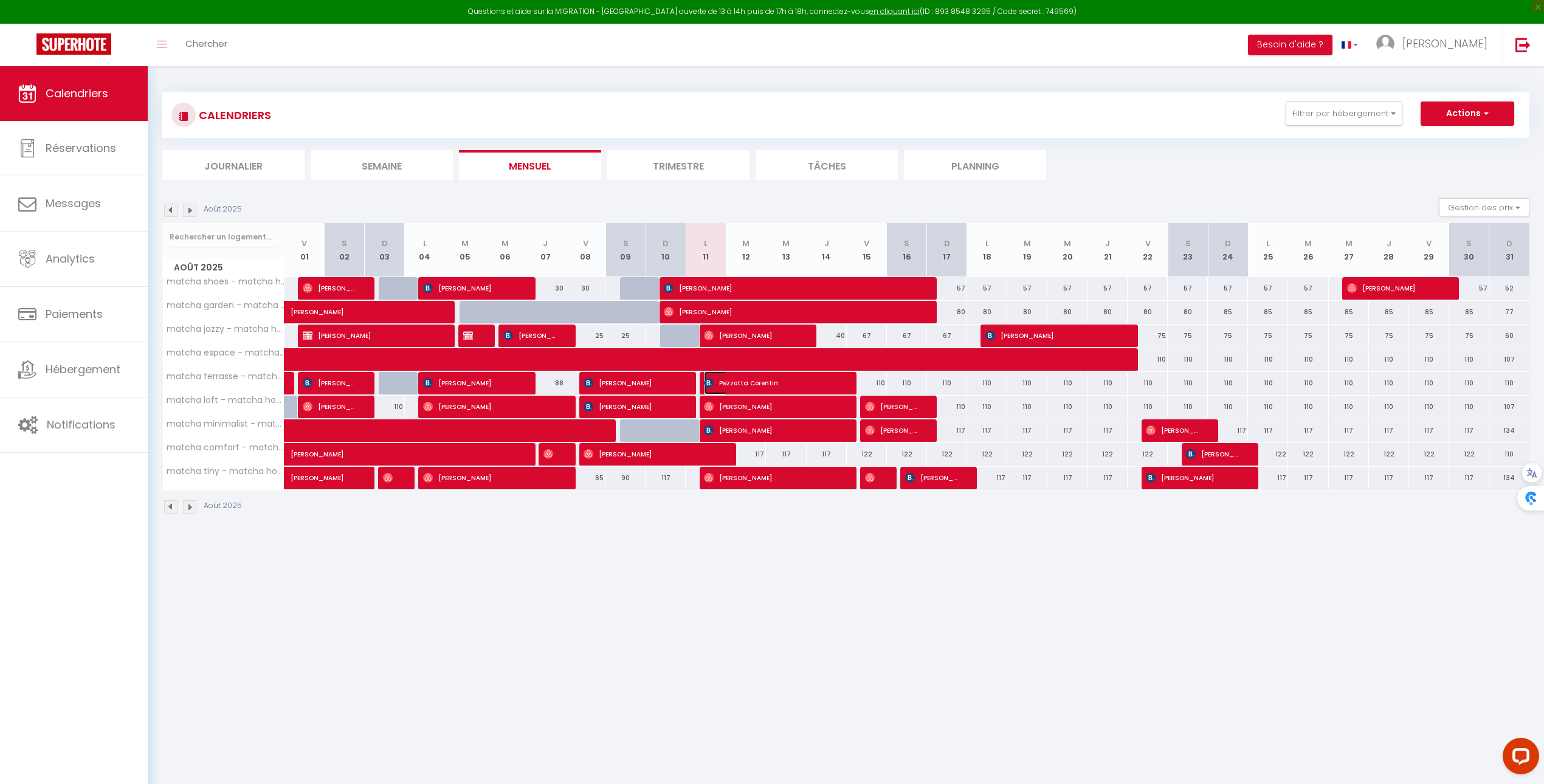
click at [814, 377] on span "Pezzotta Corentin" at bounding box center [771, 383] width 134 height 23
select select "OK"
select select "0"
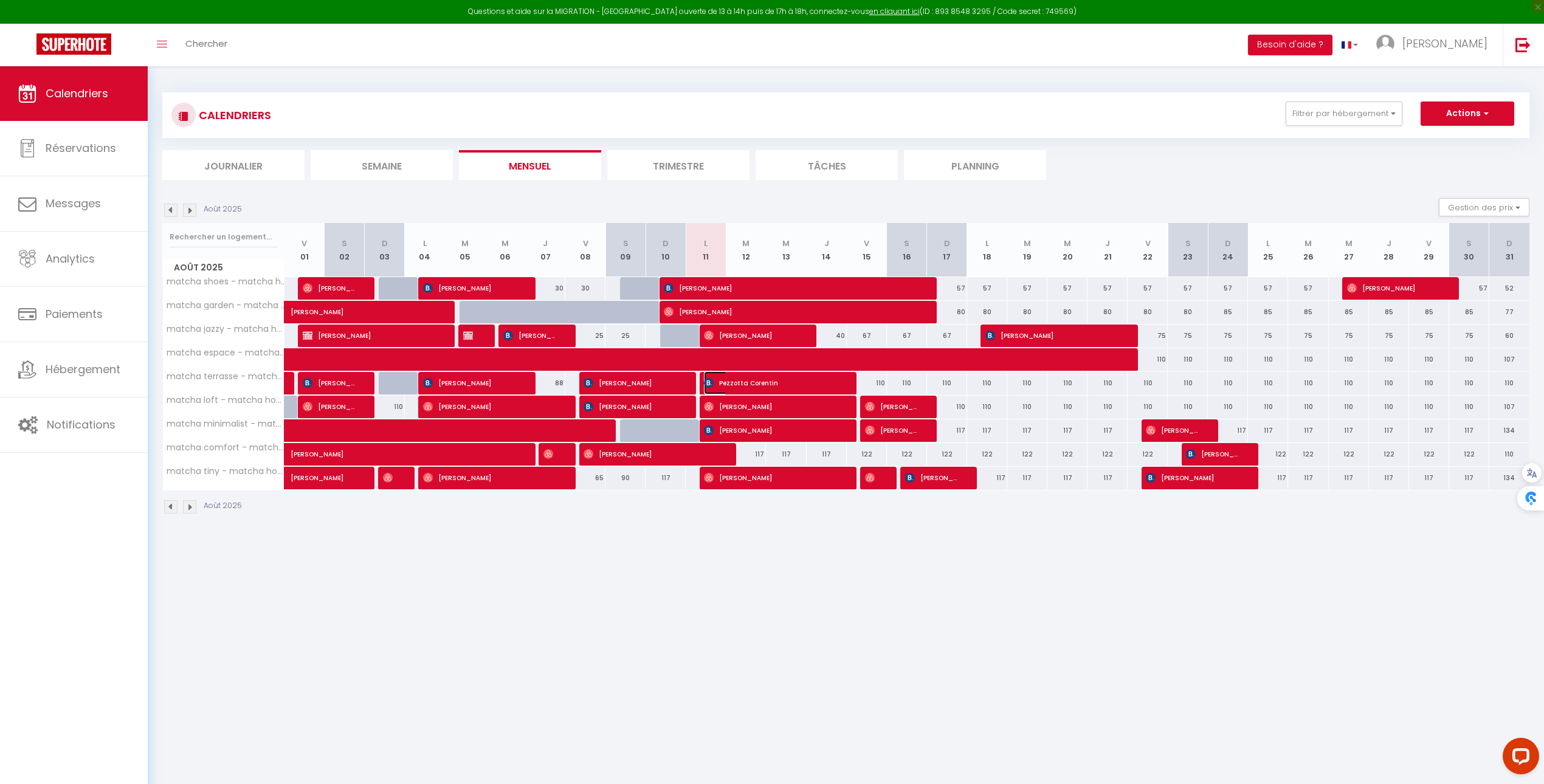
select select "1"
select select
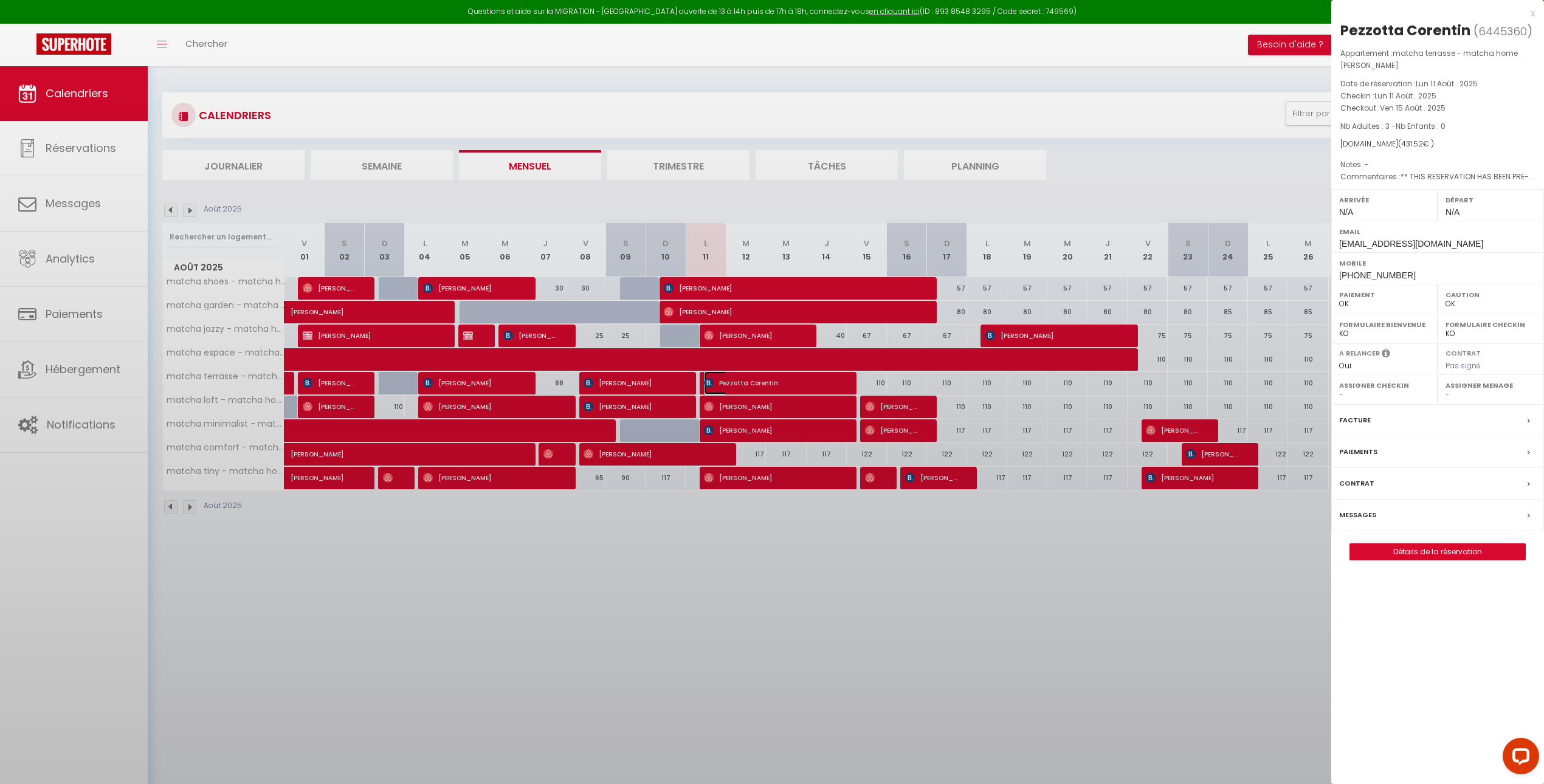
select select "40447"
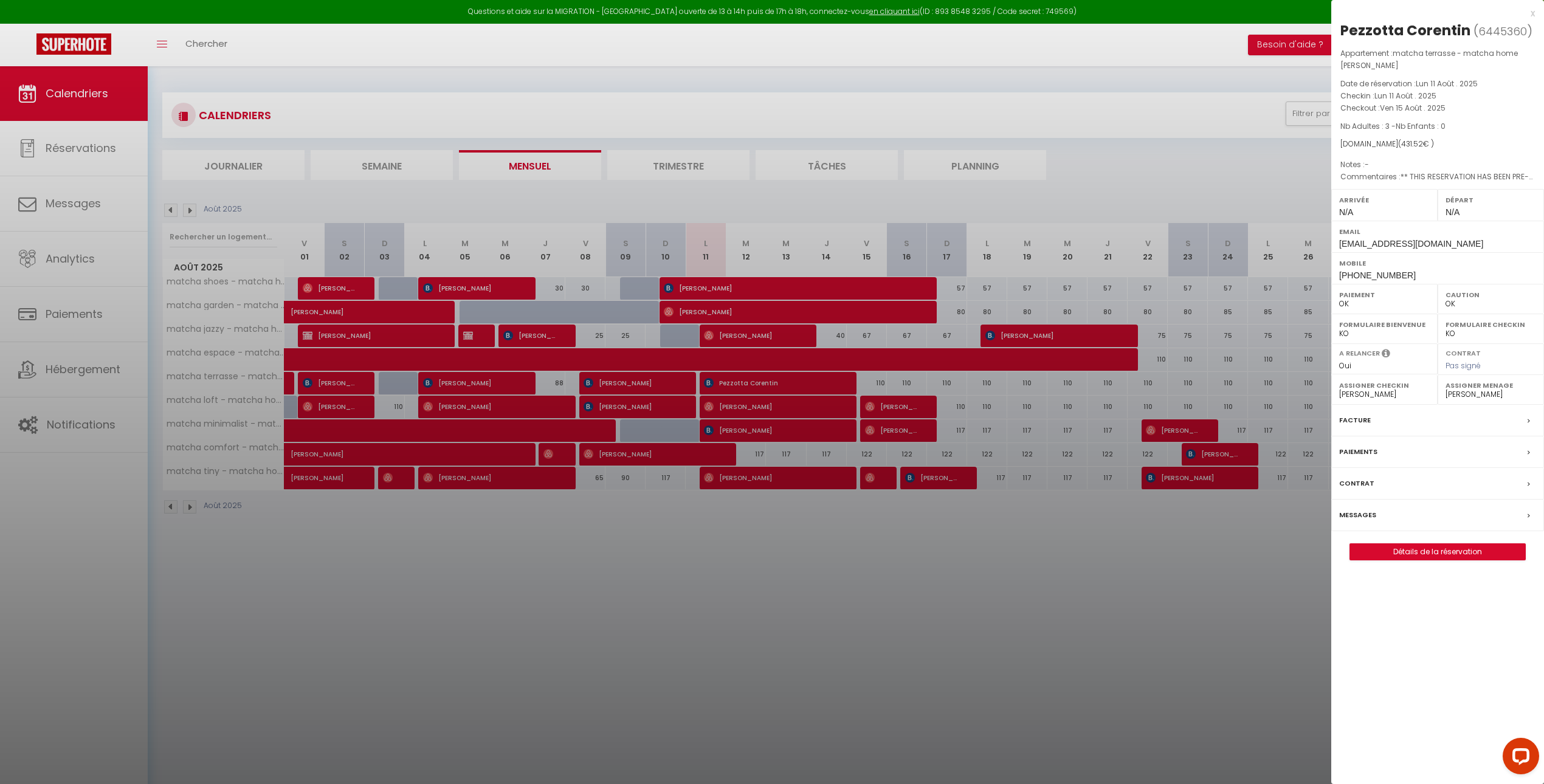
click at [1005, 403] on div at bounding box center [772, 392] width 1544 height 784
